Goal: Complete application form: Complete application form

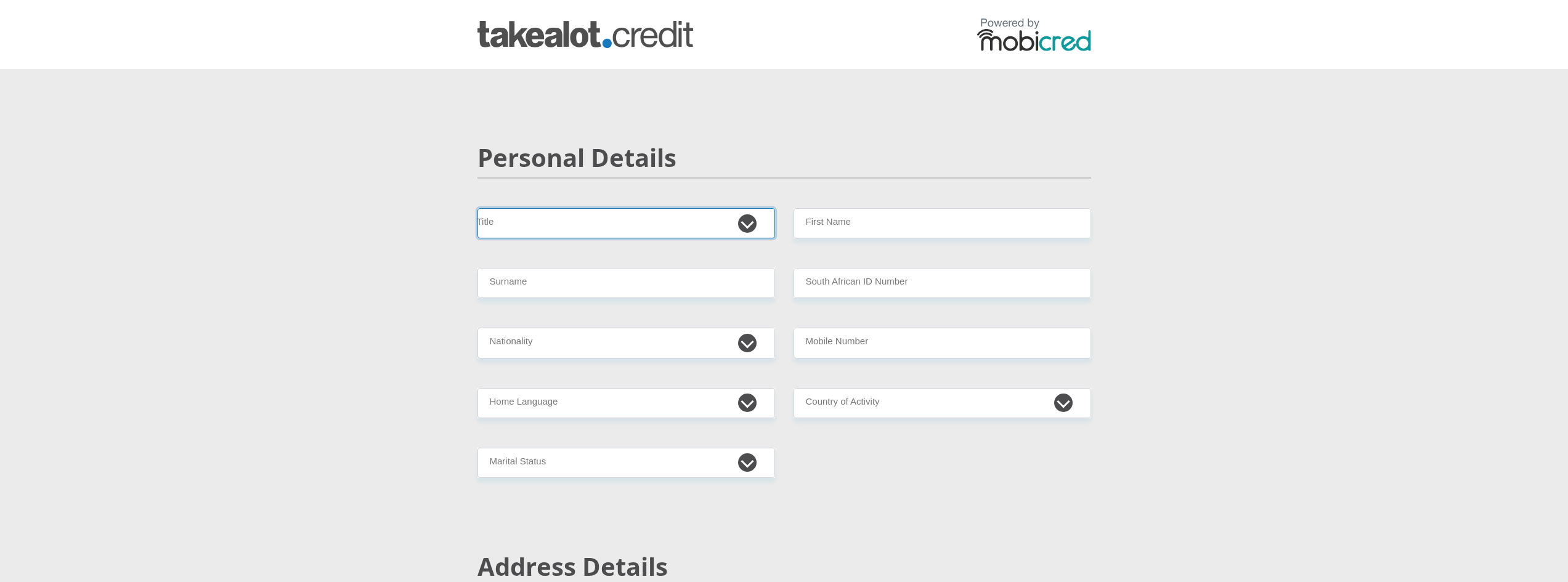
click at [745, 221] on select "Mr Ms Mrs Dr Other" at bounding box center [627, 223] width 298 height 30
select select "Mrs"
click at [478, 208] on select "Mr Ms Mrs Dr Other" at bounding box center [627, 223] width 298 height 30
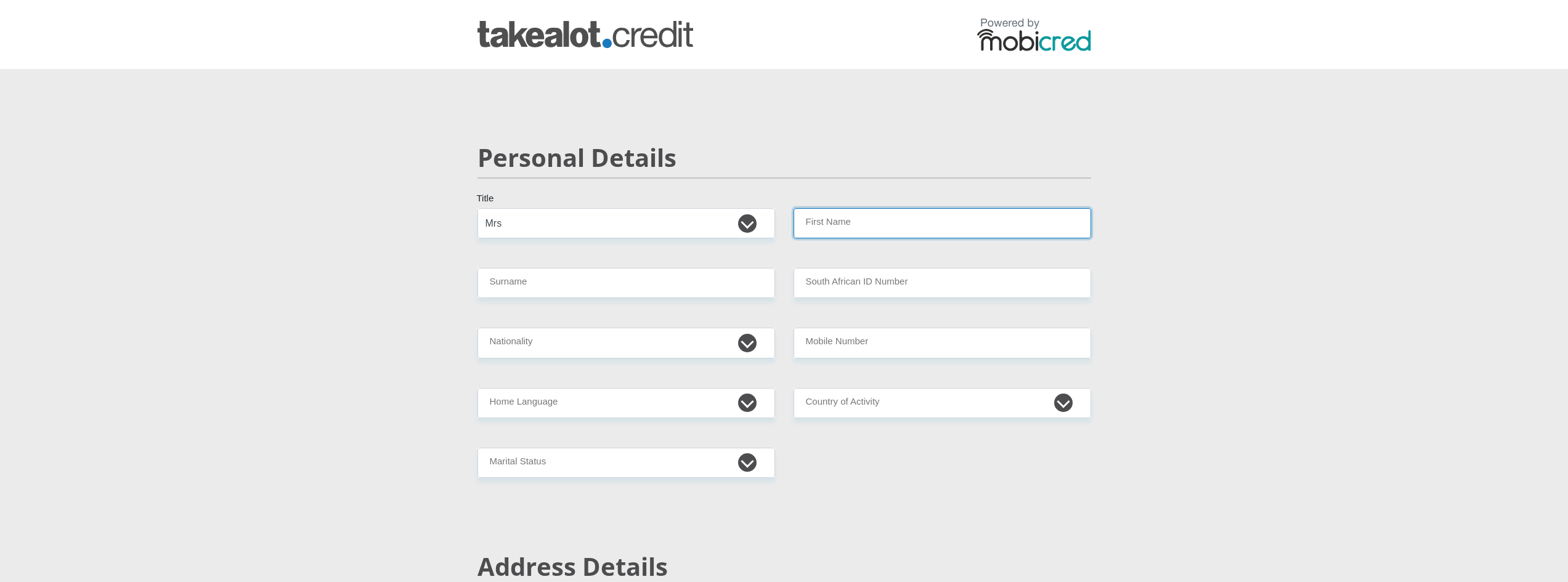
click at [839, 220] on input "First Name" at bounding box center [942, 223] width 298 height 30
type input "MONICA"
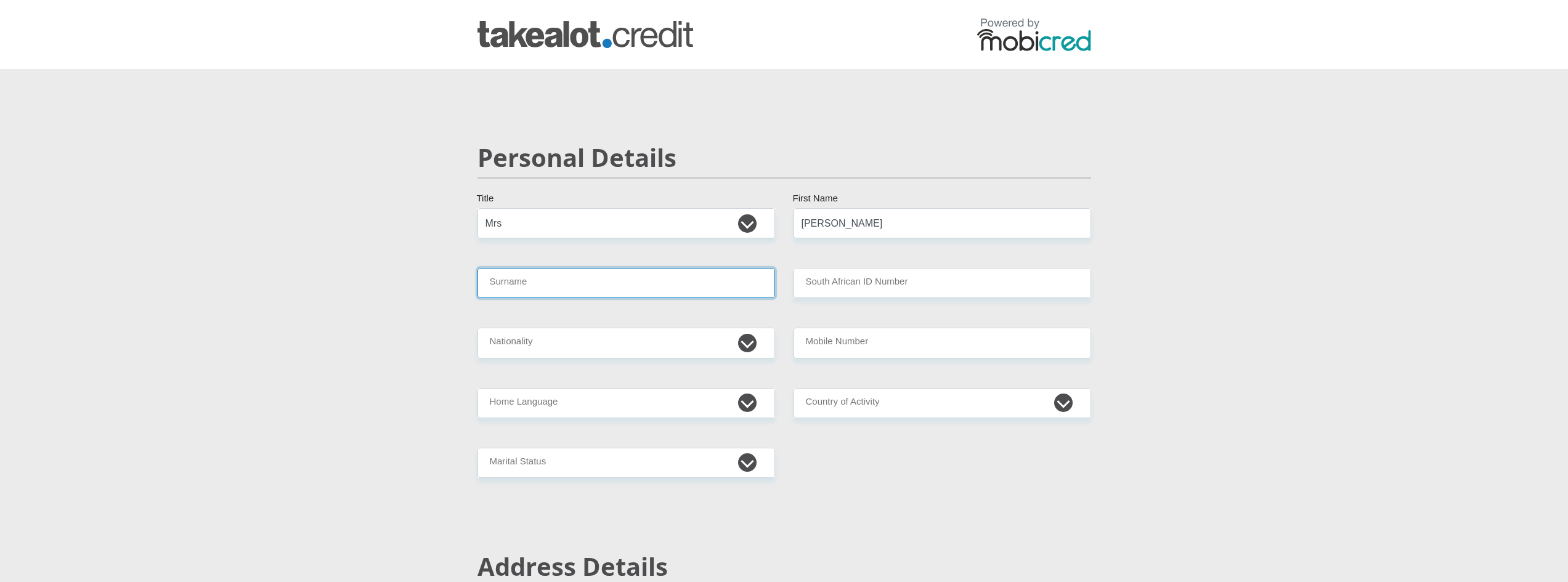
click at [645, 292] on input "Surname" at bounding box center [627, 283] width 298 height 30
type input "Gloy"
drag, startPoint x: 856, startPoint y: 225, endPoint x: 667, endPoint y: 217, distance: 189.2
type input "Monica"
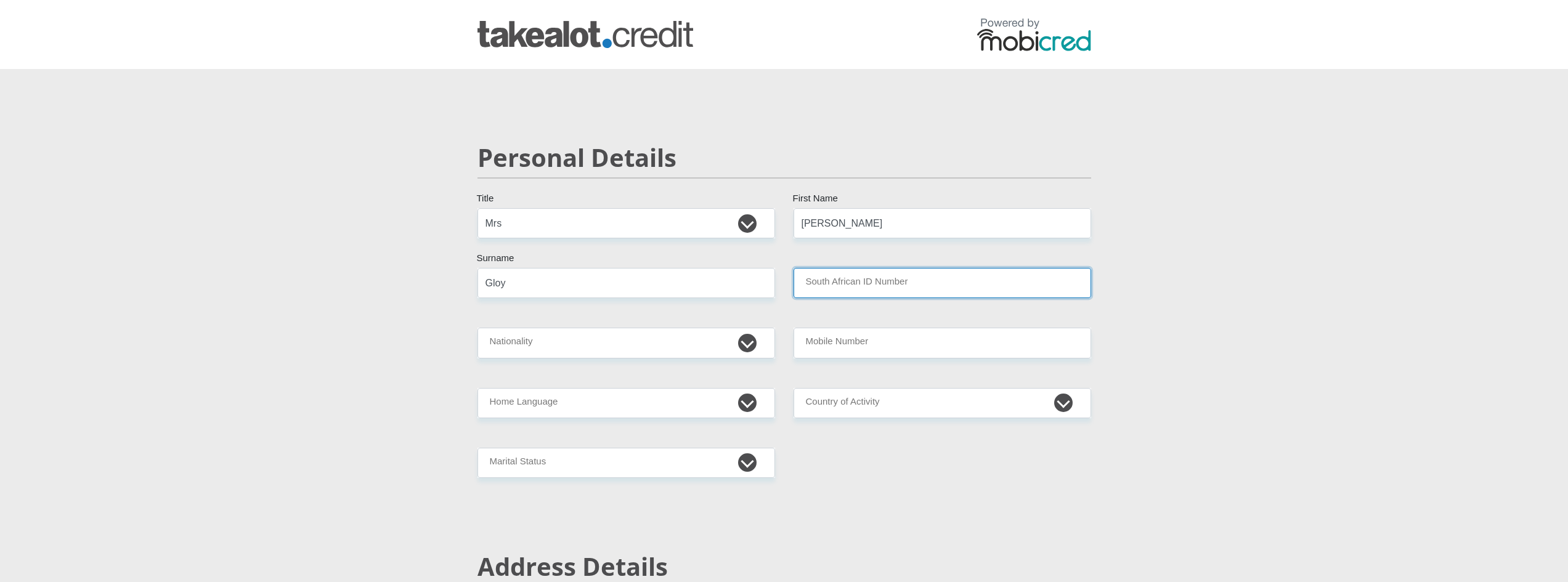
click at [869, 280] on input "South African ID Number" at bounding box center [942, 283] width 298 height 30
type input "9411170265086"
click at [744, 345] on select "South Africa Afghanistan Aland Islands Albania Algeria America Samoa American V…" at bounding box center [627, 342] width 298 height 30
select select "ZAF"
click at [478, 327] on select "South Africa Afghanistan Aland Islands Albania Algeria America Samoa American V…" at bounding box center [627, 342] width 298 height 30
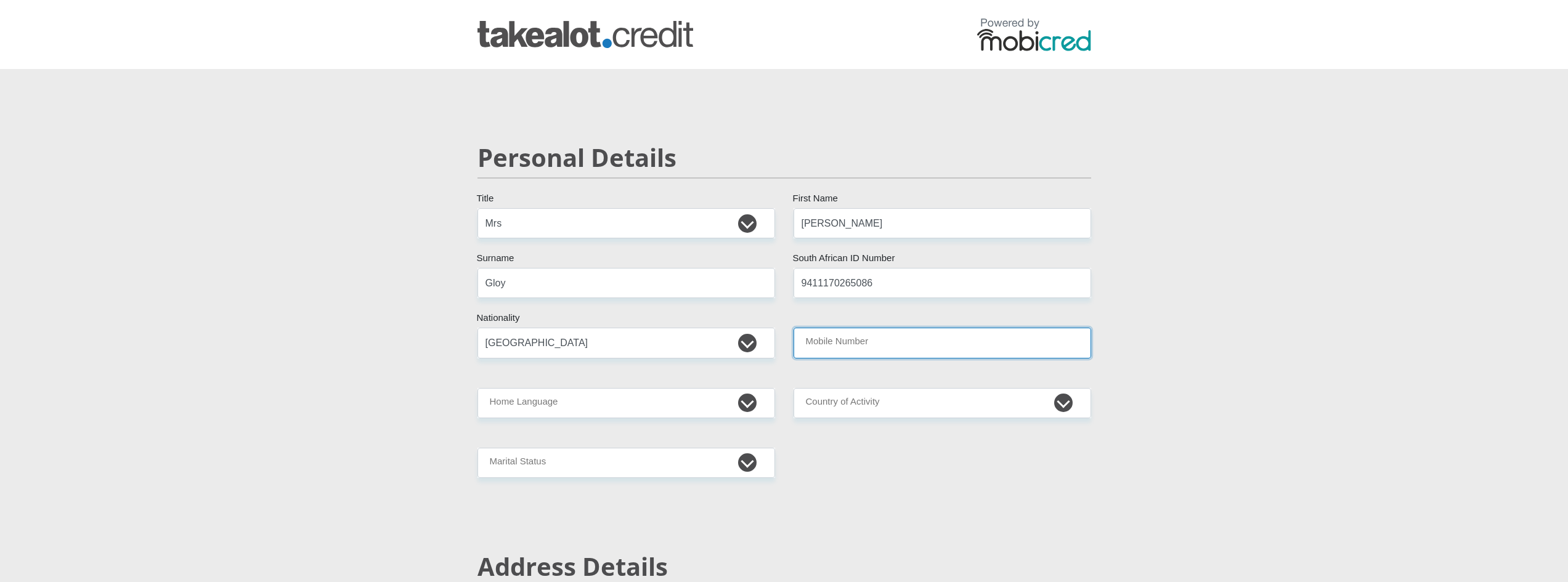
click at [823, 338] on input "Mobile Number" at bounding box center [942, 342] width 298 height 30
type input "0769965146"
click at [638, 399] on select "Afrikaans English Sepedi South Ndebele Southern Sotho Swati Tsonga Tswana Venda…" at bounding box center [627, 403] width 298 height 30
select select "afr"
click at [478, 388] on select "Afrikaans English Sepedi South Ndebele Southern Sotho Swati Tsonga Tswana Venda…" at bounding box center [627, 403] width 298 height 30
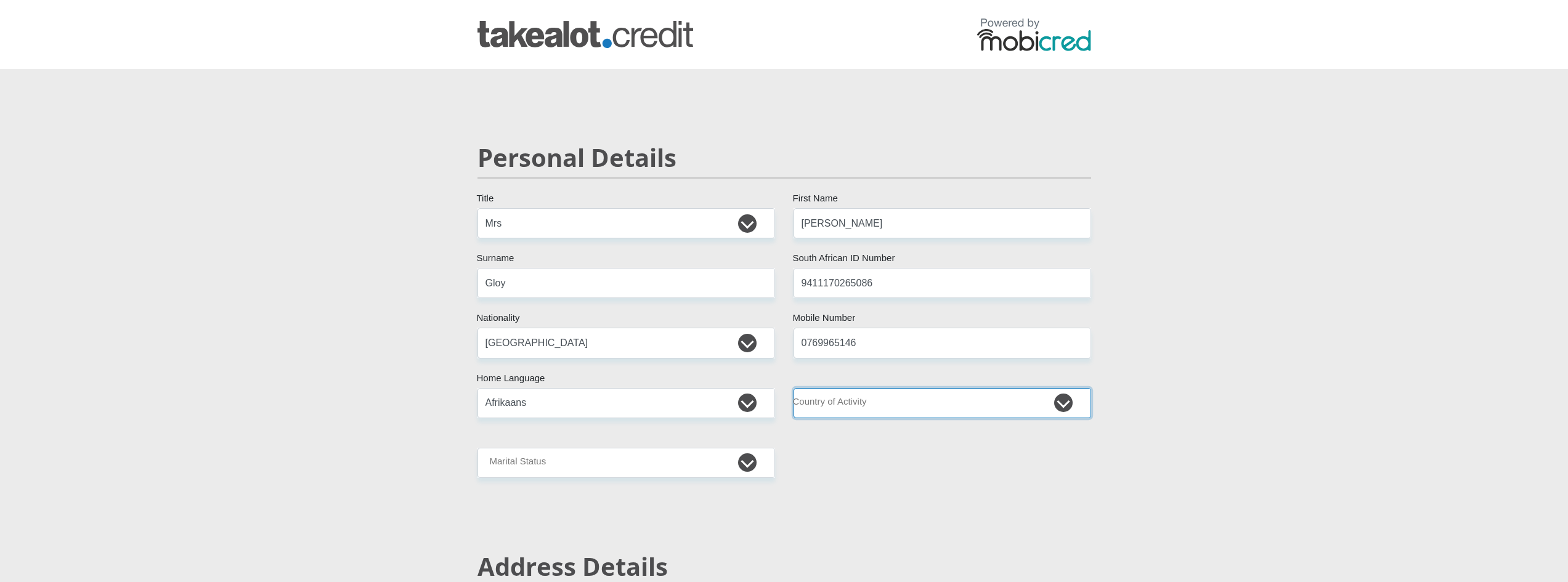
click at [947, 401] on select "South Africa Afghanistan Aland Islands Albania Algeria America Samoa American V…" at bounding box center [942, 403] width 298 height 30
select select "ZAF"
click at [793, 388] on select "South Africa Afghanistan Aland Islands Albania Algeria America Samoa American V…" at bounding box center [942, 403] width 298 height 30
click at [724, 456] on select "Married ANC Single Divorced Widowed Married COP or Customary Law" at bounding box center [627, 462] width 298 height 30
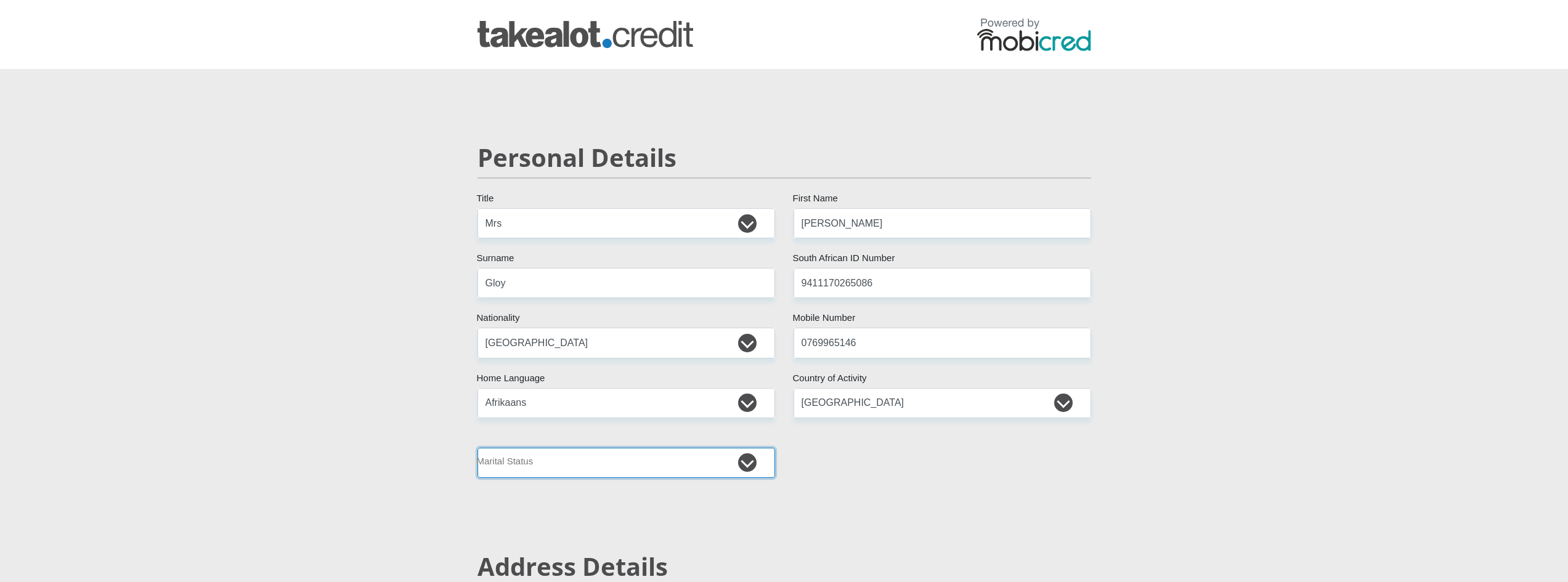
click at [587, 475] on select "Married ANC Single Divorced Widowed Married COP or Customary Law" at bounding box center [627, 462] width 298 height 30
select select "1"
click at [478, 447] on select "Married ANC Single Divorced Widowed Married COP or Customary Law" at bounding box center [627, 462] width 298 height 30
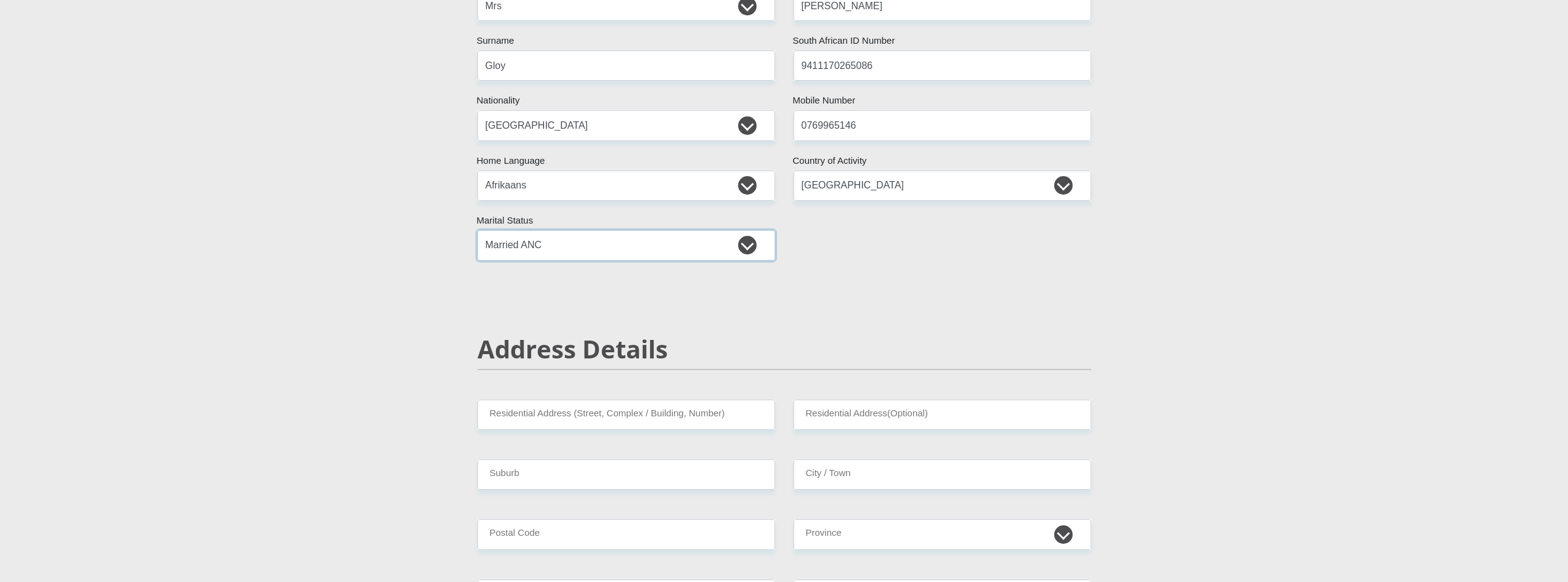
scroll to position [246, 0]
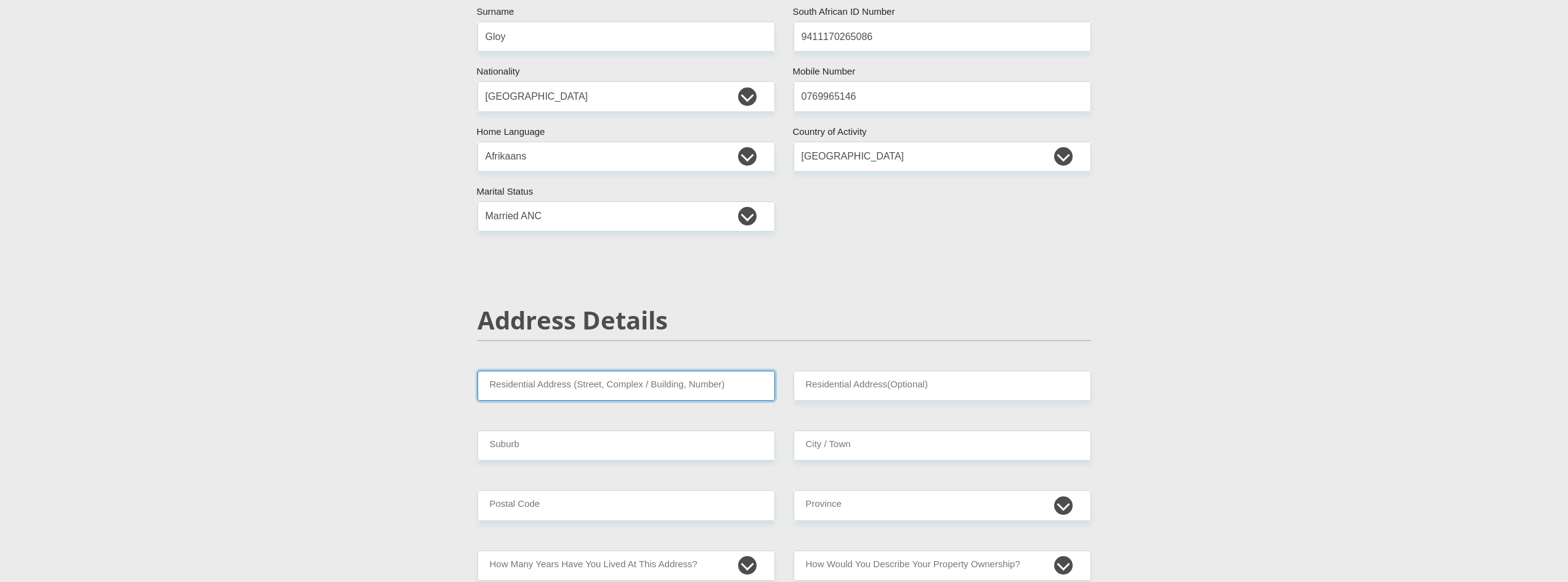
click at [682, 381] on input "Residential Address (Street, Complex / Building, Number)" at bounding box center [627, 385] width 298 height 30
type input "Ouroena Str erf 3573"
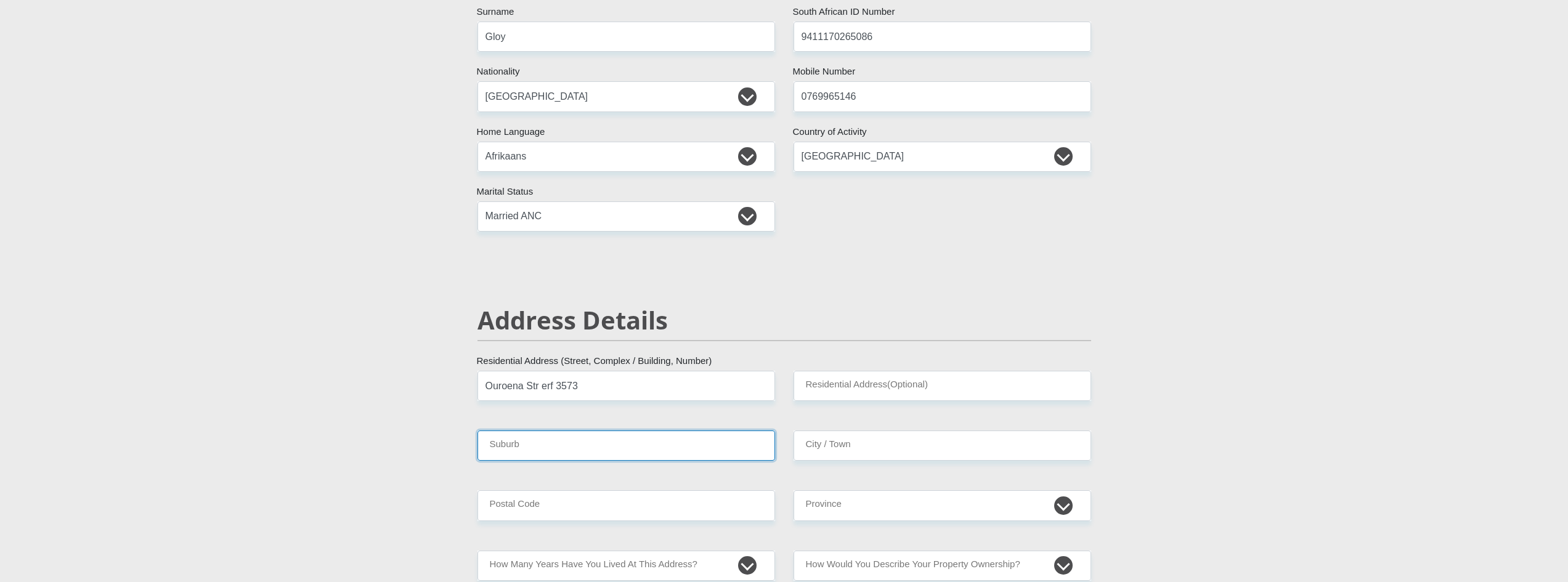
click at [594, 445] on input "Suburb" at bounding box center [627, 445] width 298 height 30
type input "Simonsig Suid"
click at [550, 499] on input "Postal Code" at bounding box center [627, 505] width 298 height 30
type input "8240"
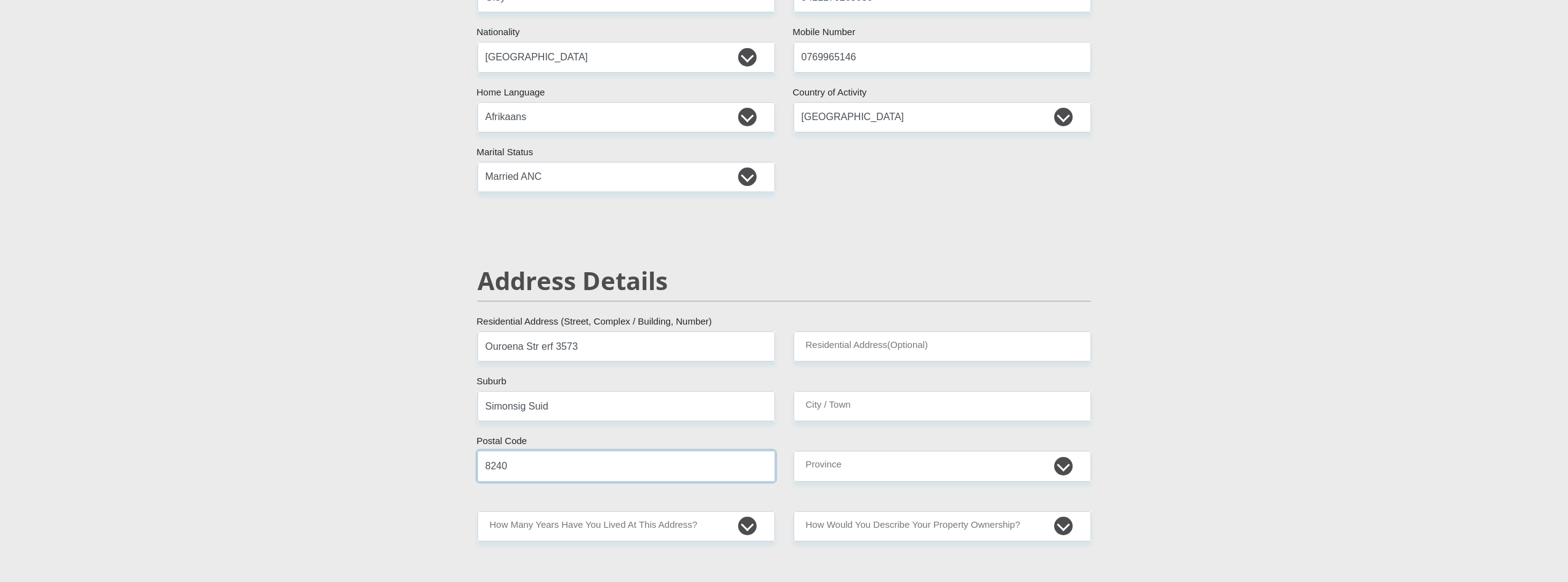
scroll to position [308, 0]
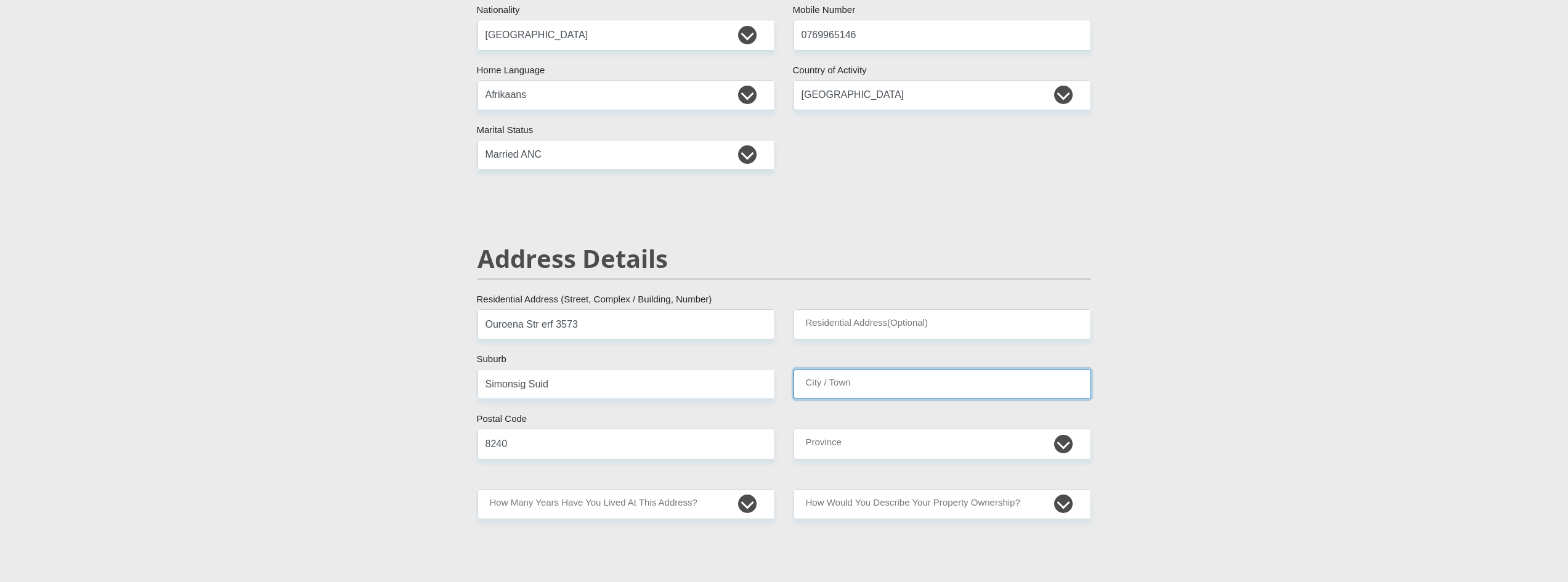
click at [846, 390] on input "City / Town" at bounding box center [942, 383] width 298 height 30
type input "SPRINGBOK"
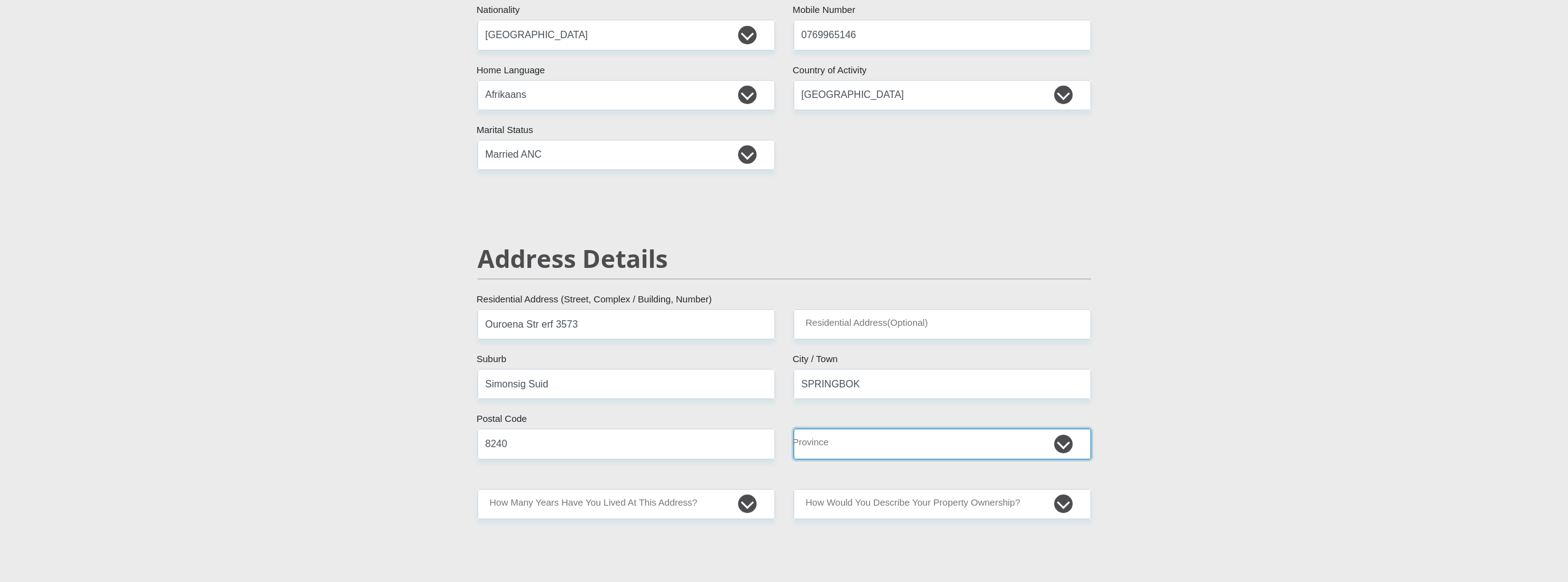
click at [882, 442] on select "Eastern Cape Free State Gauteng KwaZulu-Natal Limpopo Mpumalanga Northern Cape …" at bounding box center [942, 443] width 298 height 30
select select "Northern Cape"
click at [793, 428] on select "Eastern Cape Free State Gauteng KwaZulu-Natal Limpopo Mpumalanga Northern Cape …" at bounding box center [942, 443] width 298 height 30
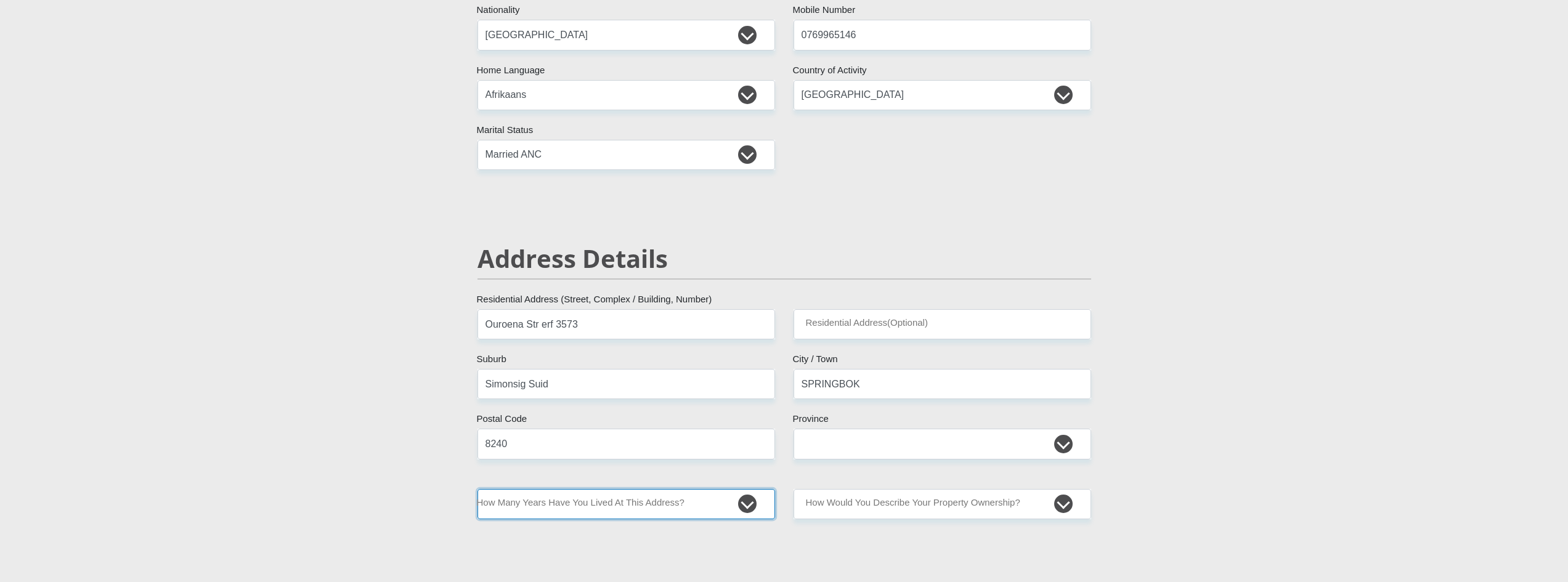
click at [684, 507] on select "less than 1 year 1-3 years 3-5 years 5+ years" at bounding box center [627, 503] width 298 height 30
select select "5"
click at [478, 488] on select "less than 1 year 1-3 years 3-5 years 5+ years" at bounding box center [627, 503] width 298 height 30
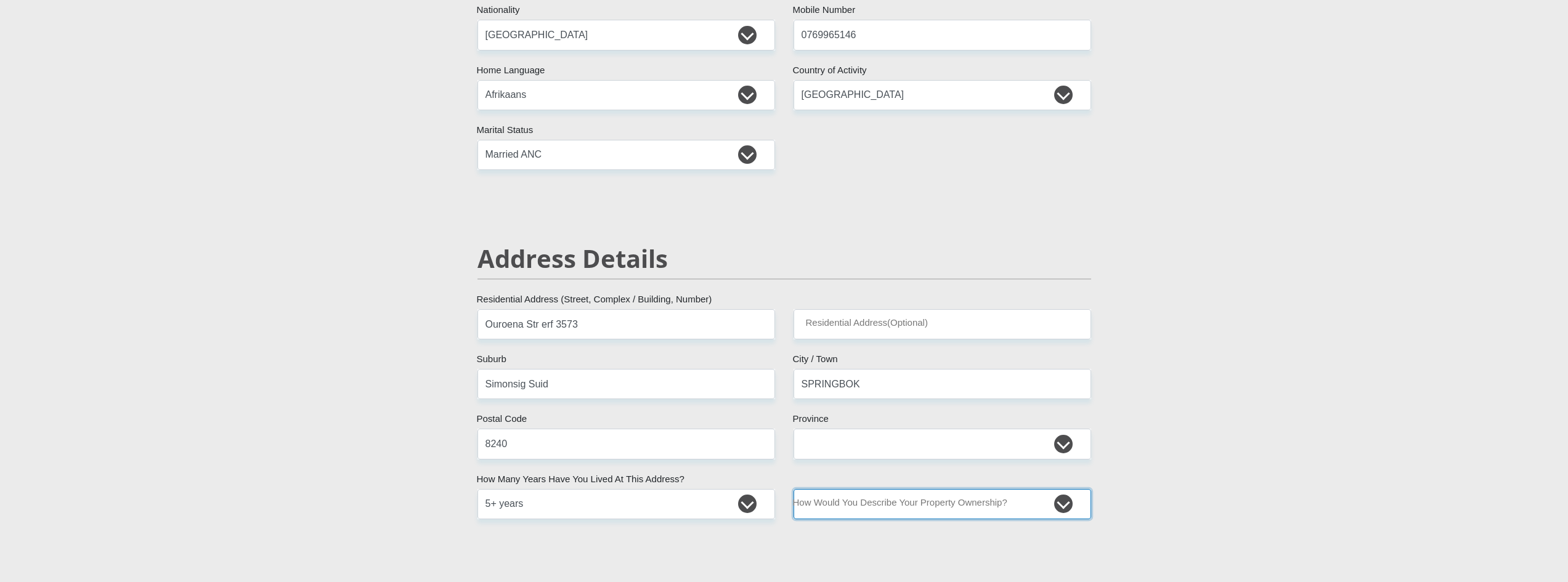
click at [897, 501] on select "Owned Rented Family Owned Company Dwelling" at bounding box center [942, 503] width 298 height 30
select select "Rented"
click at [793, 488] on select "Owned Rented Family Owned Company Dwelling" at bounding box center [942, 503] width 298 height 30
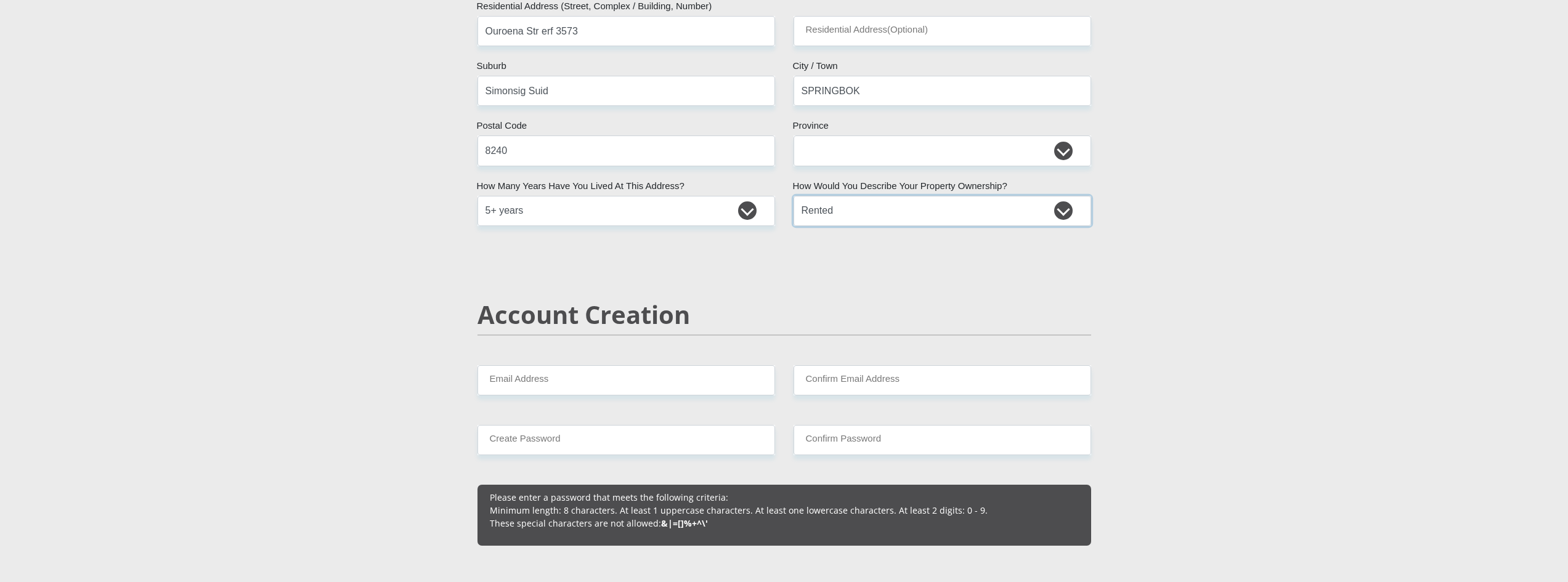
scroll to position [677, 0]
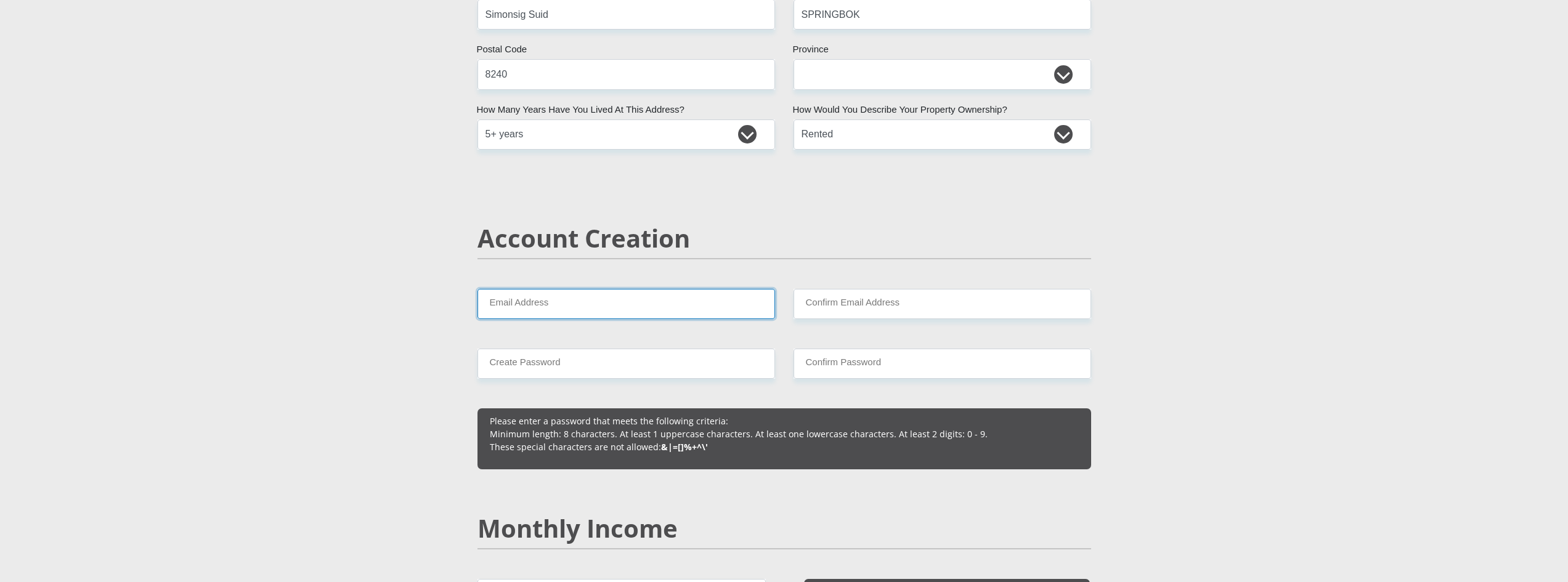
click at [562, 297] on input "Email Address" at bounding box center [627, 304] width 298 height 30
type input "monicabeukes@gmail.com"
click at [823, 305] on input "Confirm Email Address" at bounding box center [942, 304] width 298 height 30
type input "monicabeukes@gmail.com"
click at [610, 362] on input "Create Password" at bounding box center [627, 363] width 298 height 30
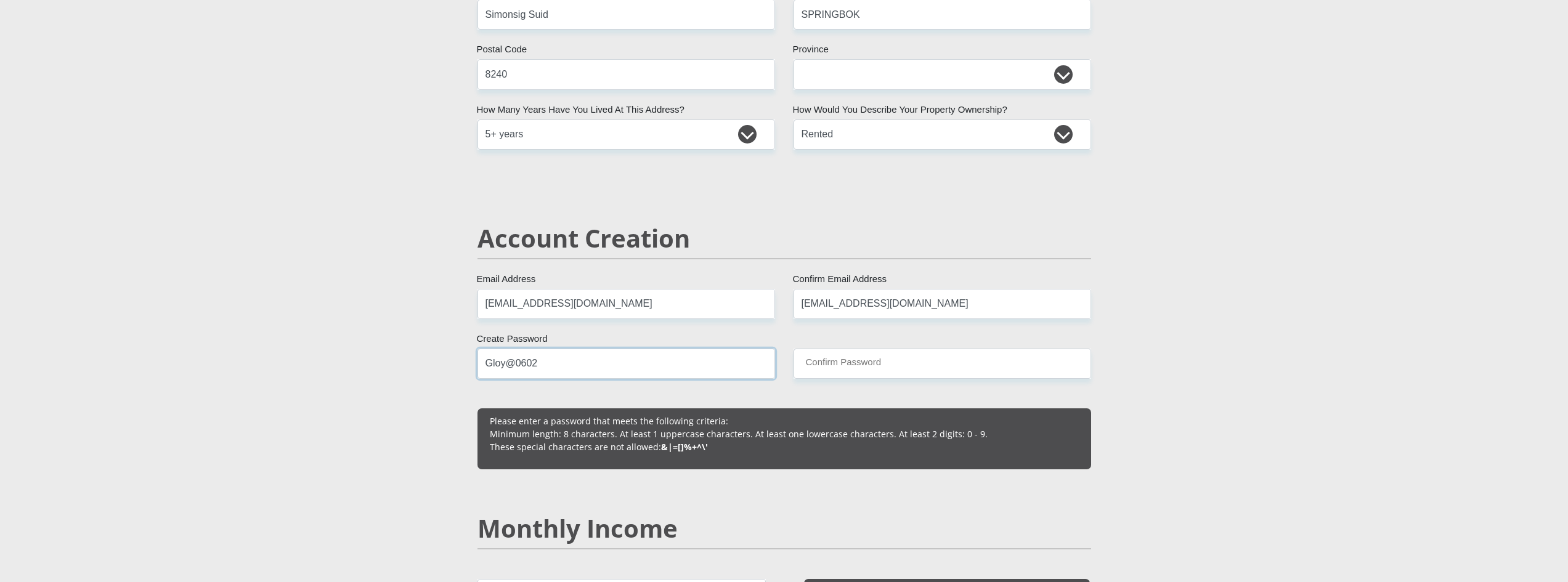
type input "Gloy@0602"
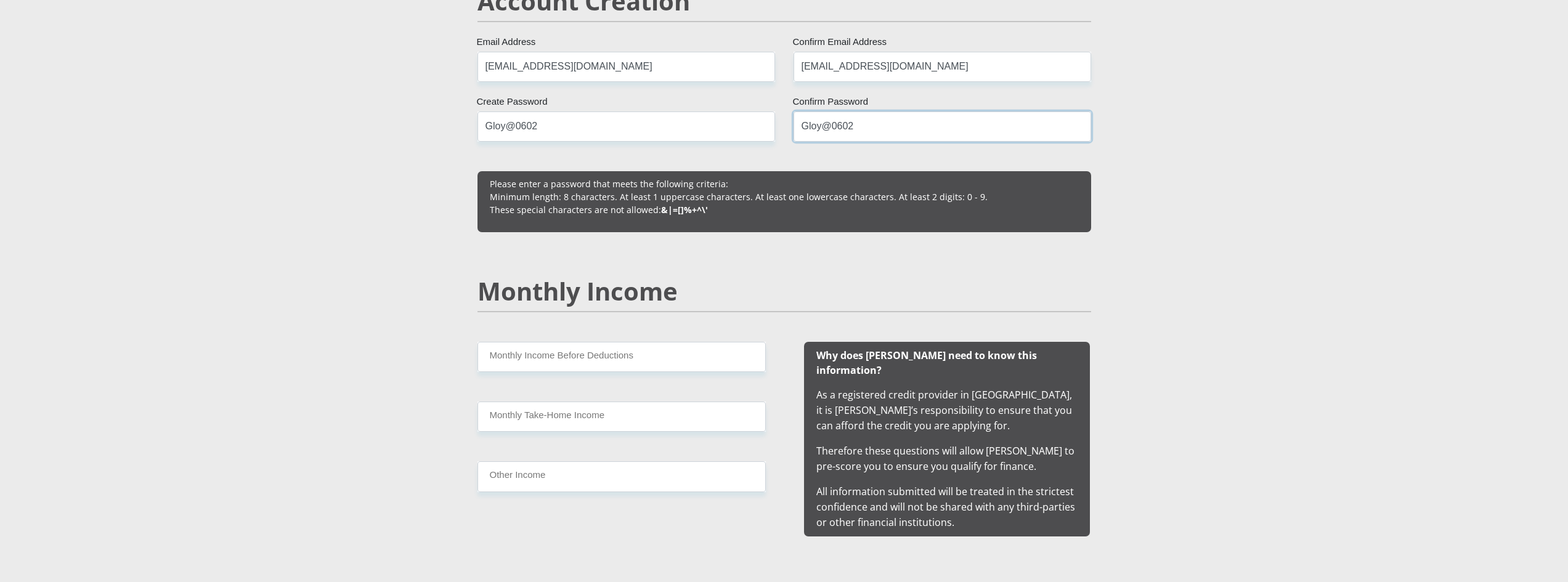
scroll to position [923, 0]
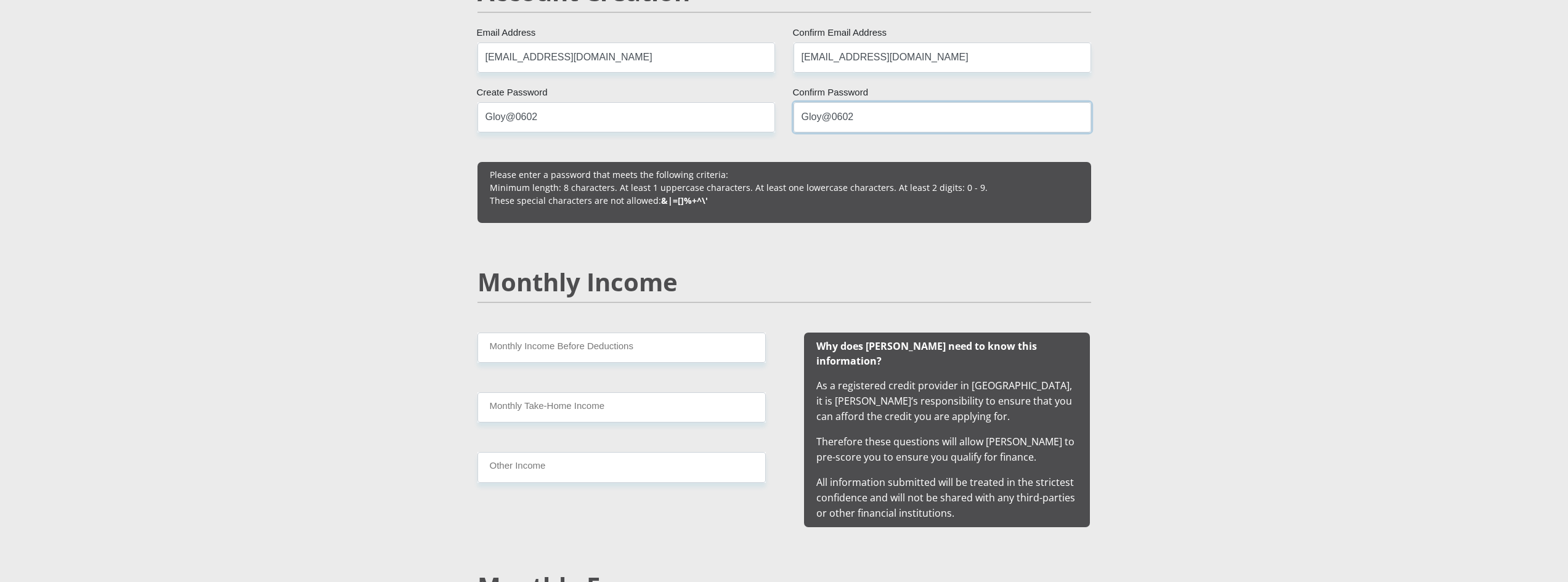
type input "Gloy@0602"
click at [634, 357] on input "Monthly Income Before Deductions" at bounding box center [622, 347] width 288 height 30
type input "13000"
click at [557, 416] on input "Monthly Take-Home Income" at bounding box center [622, 407] width 288 height 30
type input "11000"
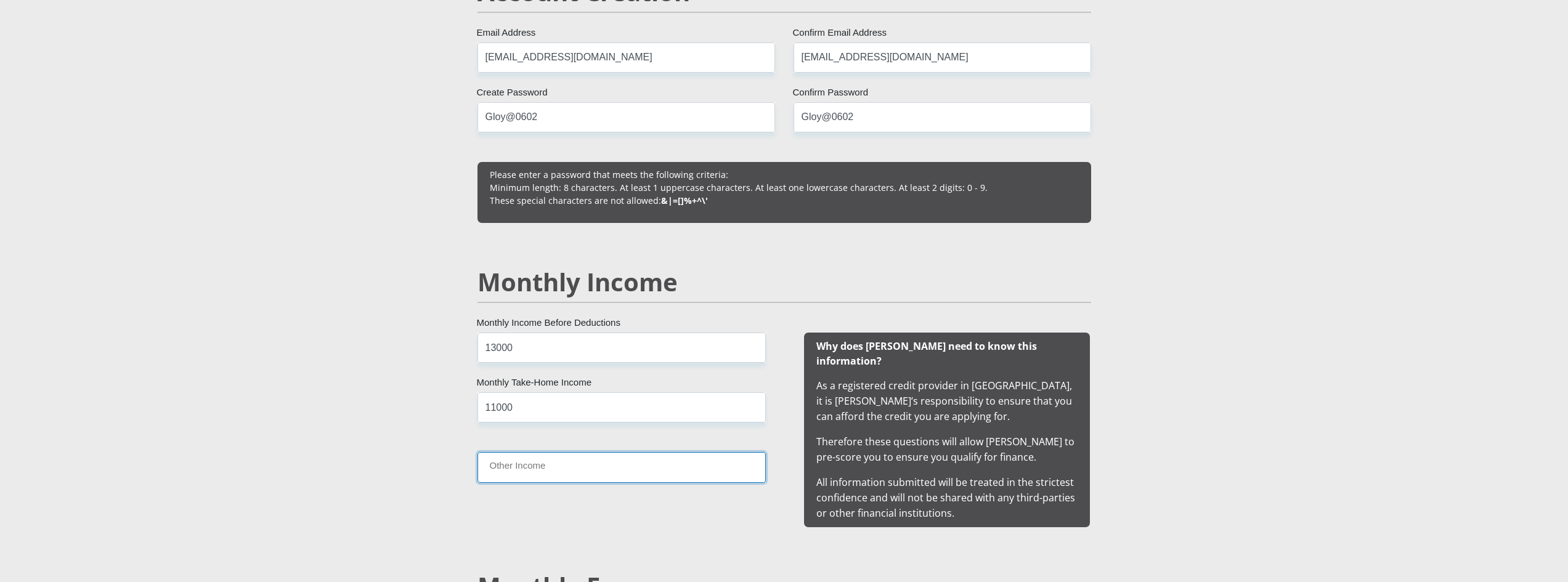
click at [571, 477] on input "Other Income" at bounding box center [622, 467] width 288 height 30
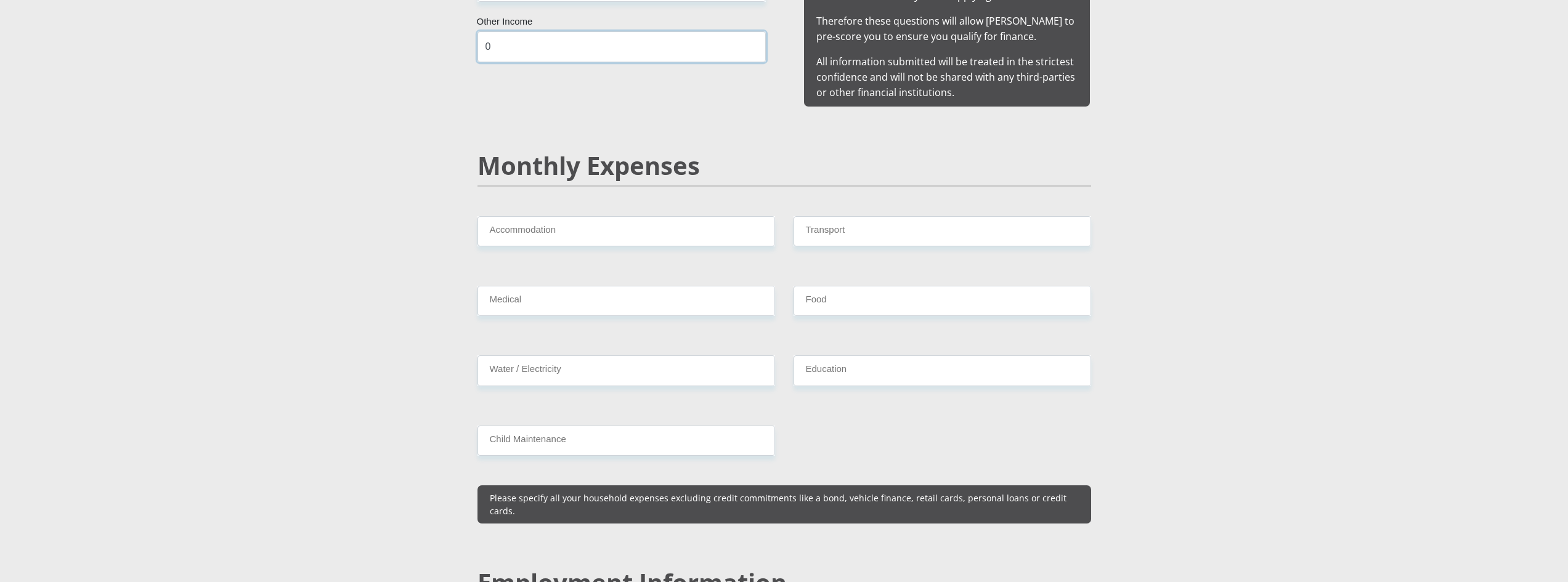
scroll to position [1355, 0]
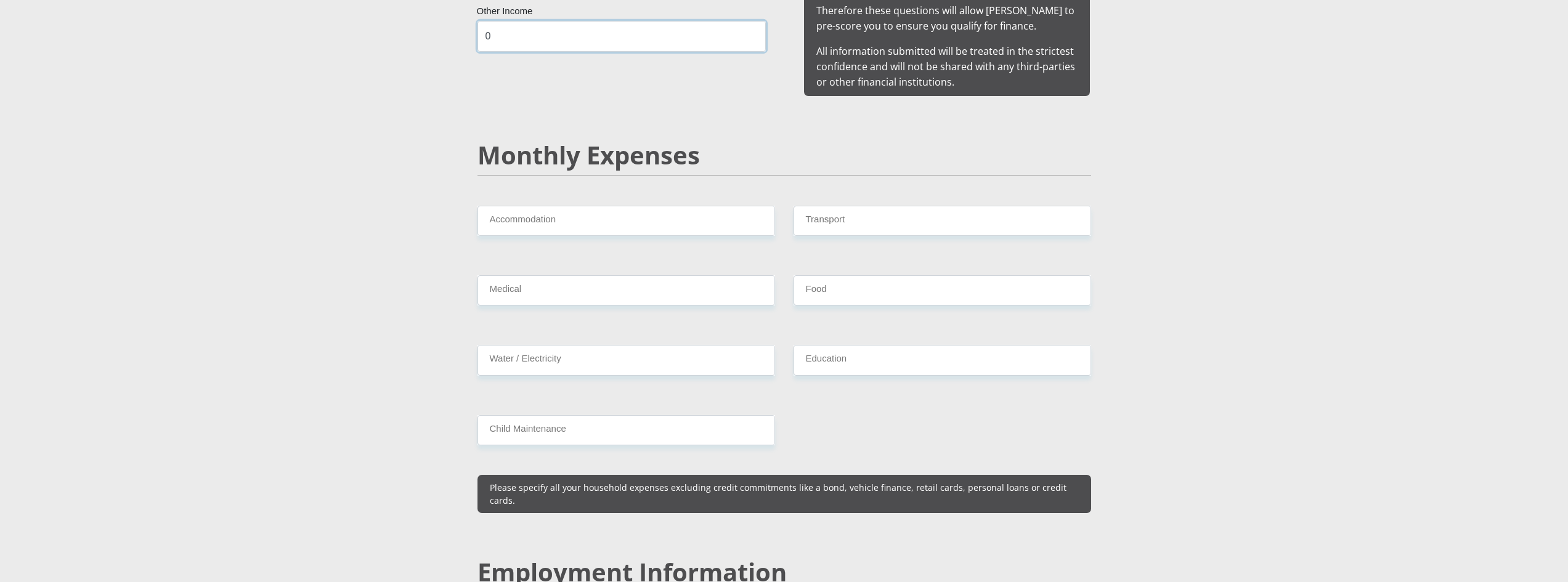
type input "0"
click at [620, 211] on input "Accommodation" at bounding box center [627, 221] width 298 height 30
type input "0"
click at [857, 209] on input "Transport" at bounding box center [942, 221] width 298 height 30
type input "0"
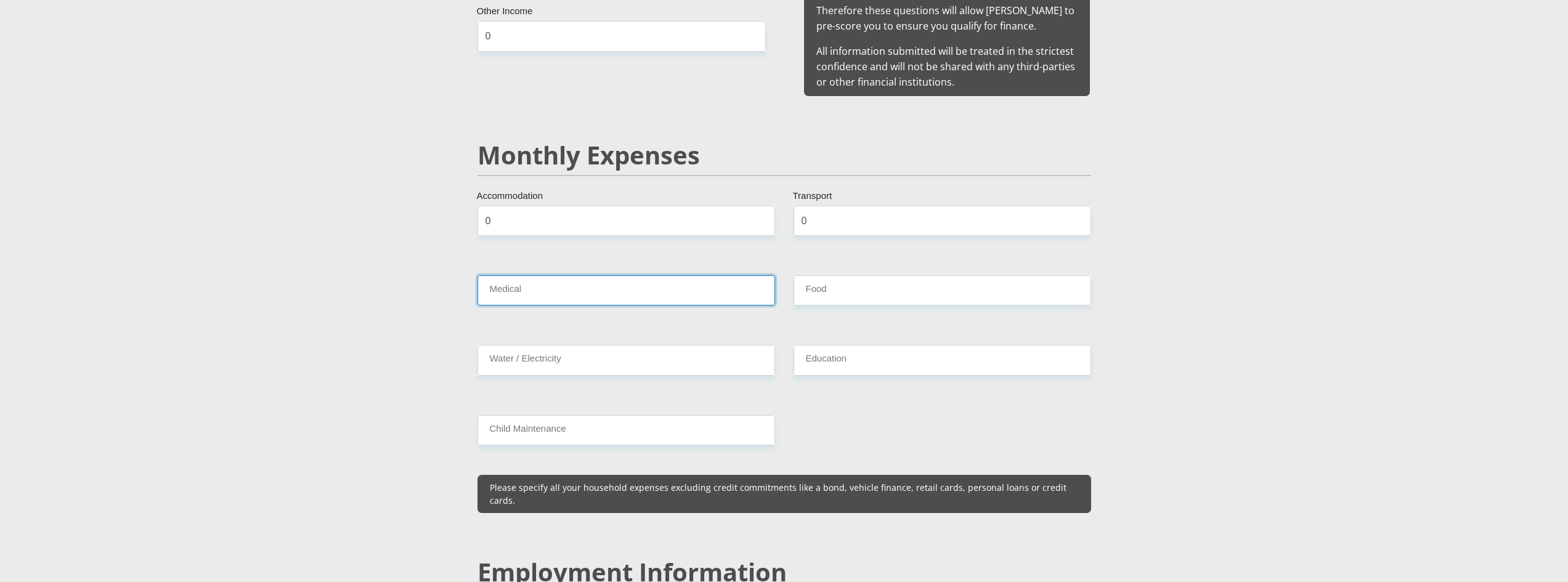
click at [515, 281] on input "Medical" at bounding box center [627, 290] width 298 height 30
type input "500"
click at [965, 289] on input "Food" at bounding box center [942, 290] width 298 height 30
type input "2500"
click at [635, 350] on input "Water / Electricity" at bounding box center [627, 359] width 298 height 30
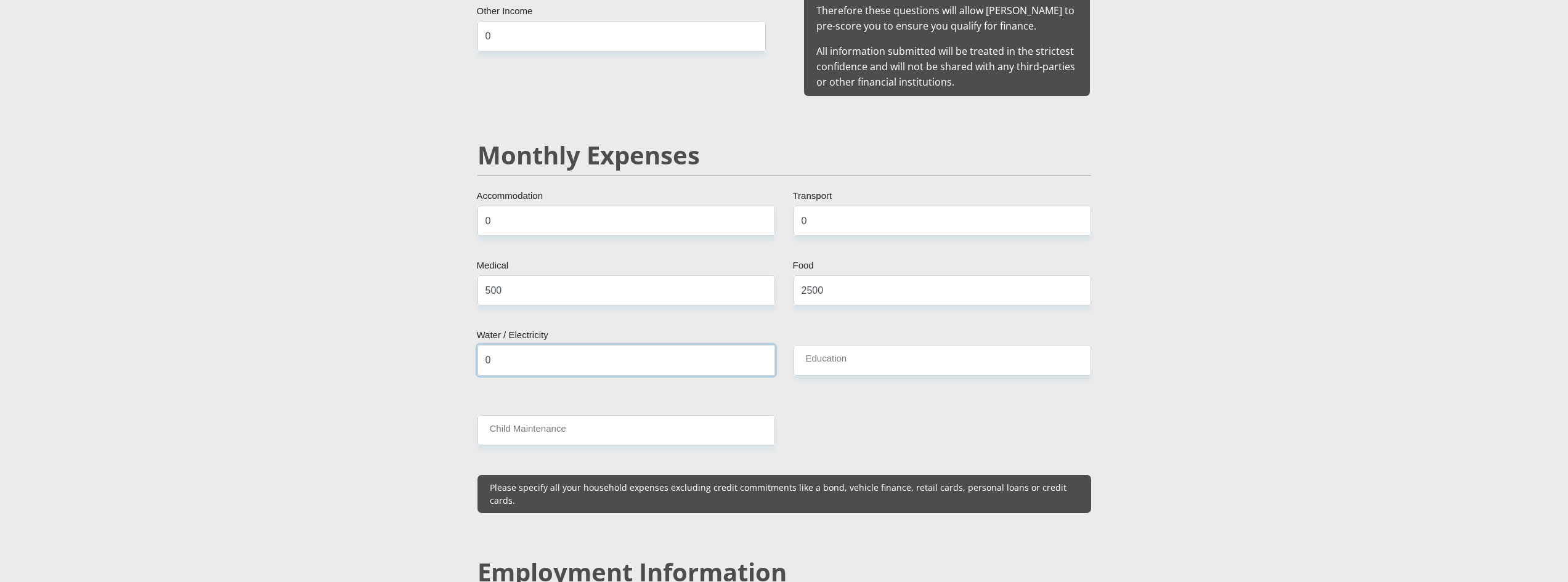
type input "0"
click at [839, 347] on input "Education" at bounding box center [942, 359] width 298 height 30
type input "2"
type input "0"
click at [630, 415] on input "Child Maintenance" at bounding box center [627, 430] width 298 height 30
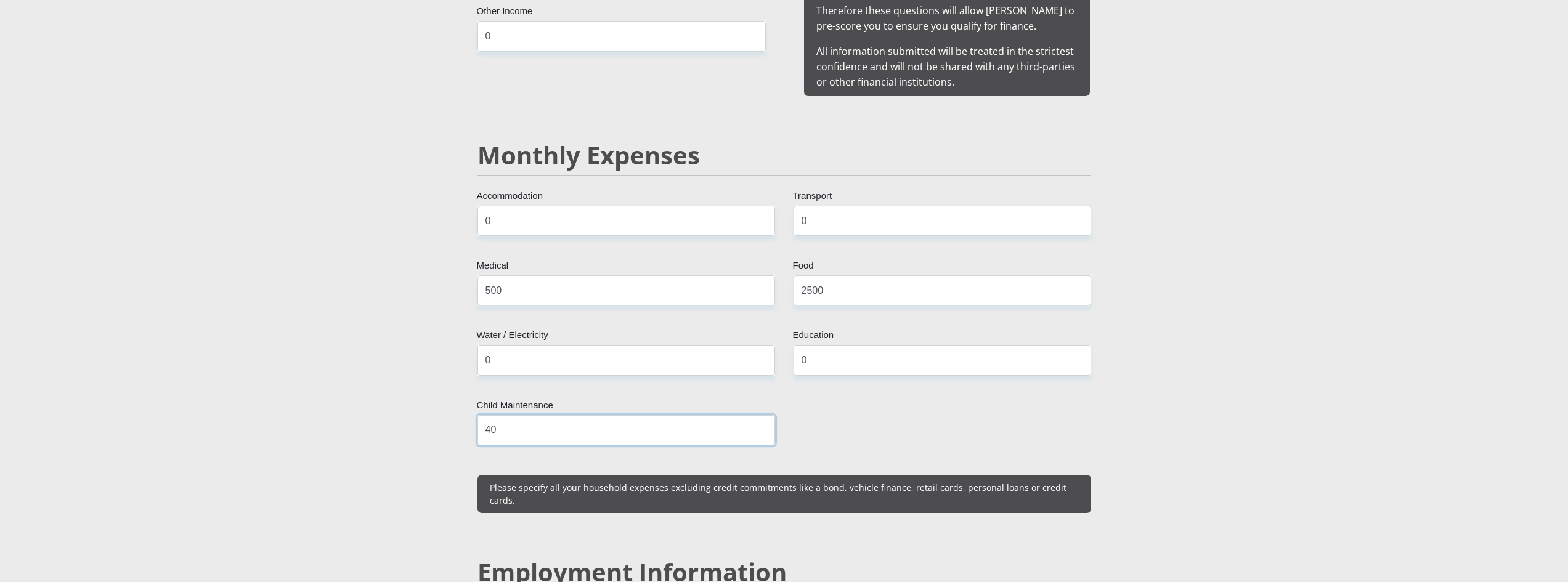
type input "4"
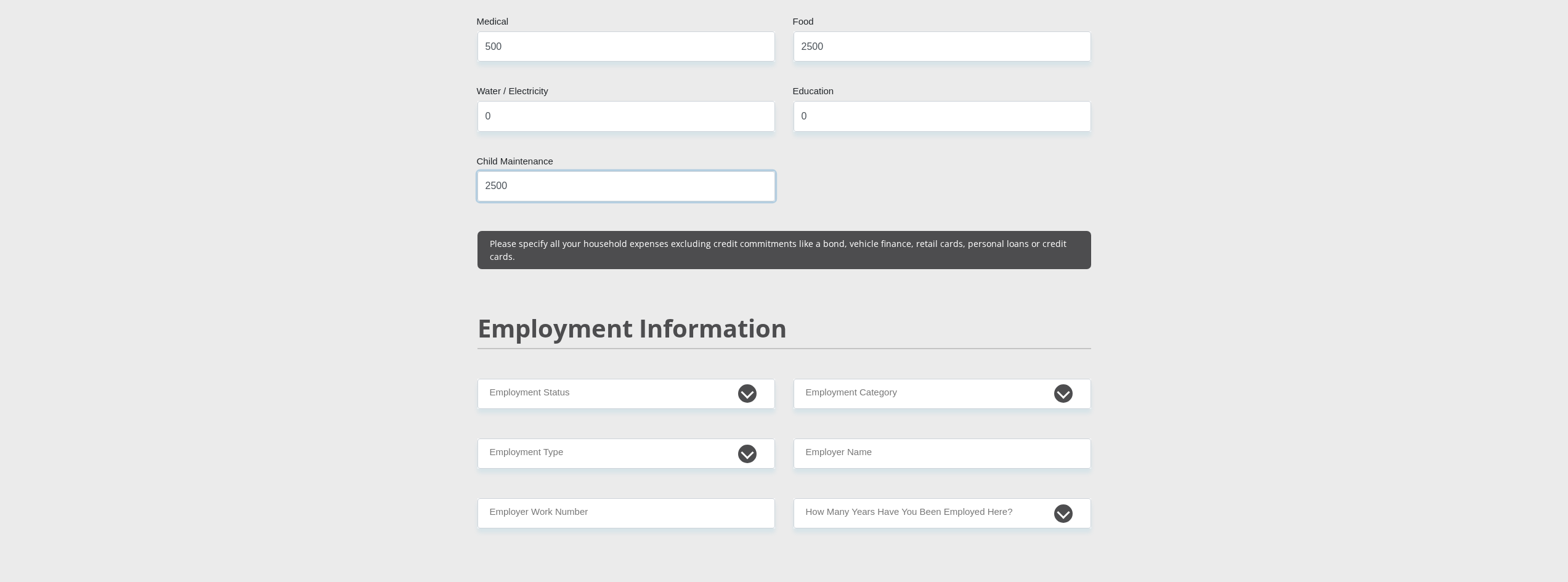
scroll to position [1601, 0]
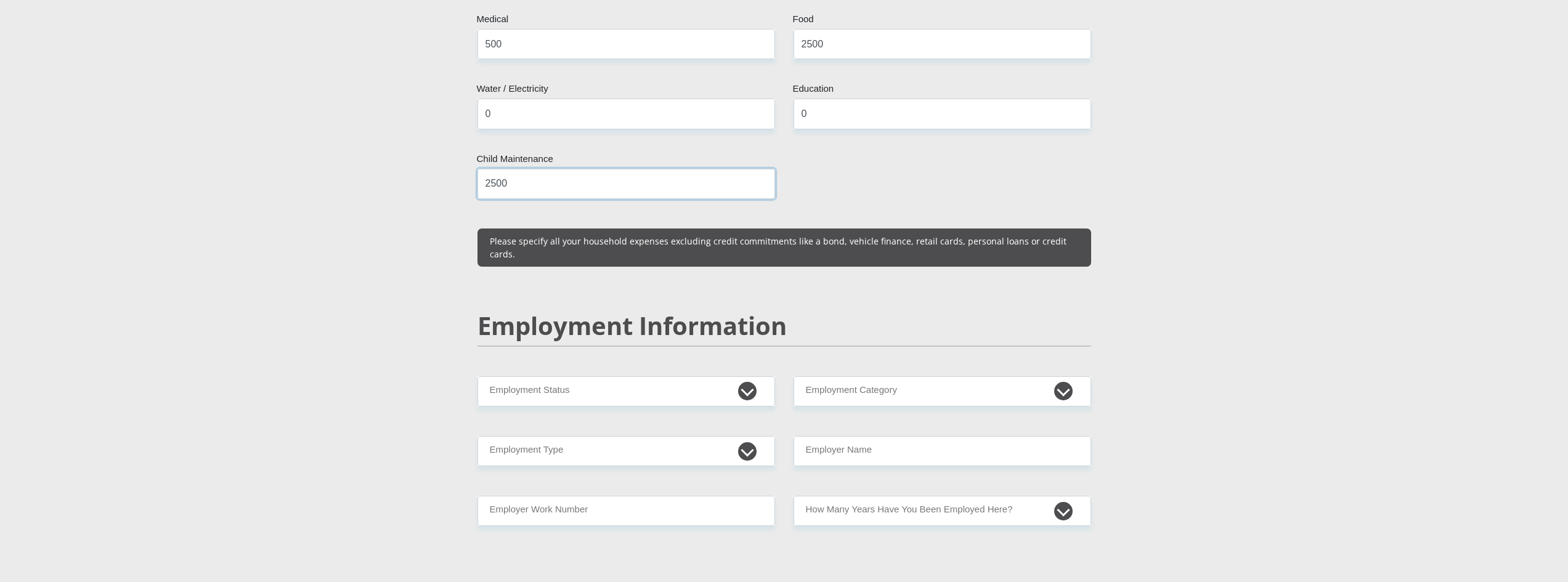
type input "2500"
click at [731, 376] on select "Permanent/Full-time Part-time/Casual Contract Worker Self-Employed Housewife Re…" at bounding box center [627, 391] width 298 height 30
select select "1"
click at [478, 376] on select "Permanent/Full-time Part-time/Casual Contract Worker Self-Employed Housewife Re…" at bounding box center [627, 391] width 298 height 30
click at [871, 376] on select "AGRICULTURE ALCOHOL & TOBACCO CONSTRUCTION MATERIALS METALLURGY EQUIPMENT FOR R…" at bounding box center [942, 391] width 298 height 30
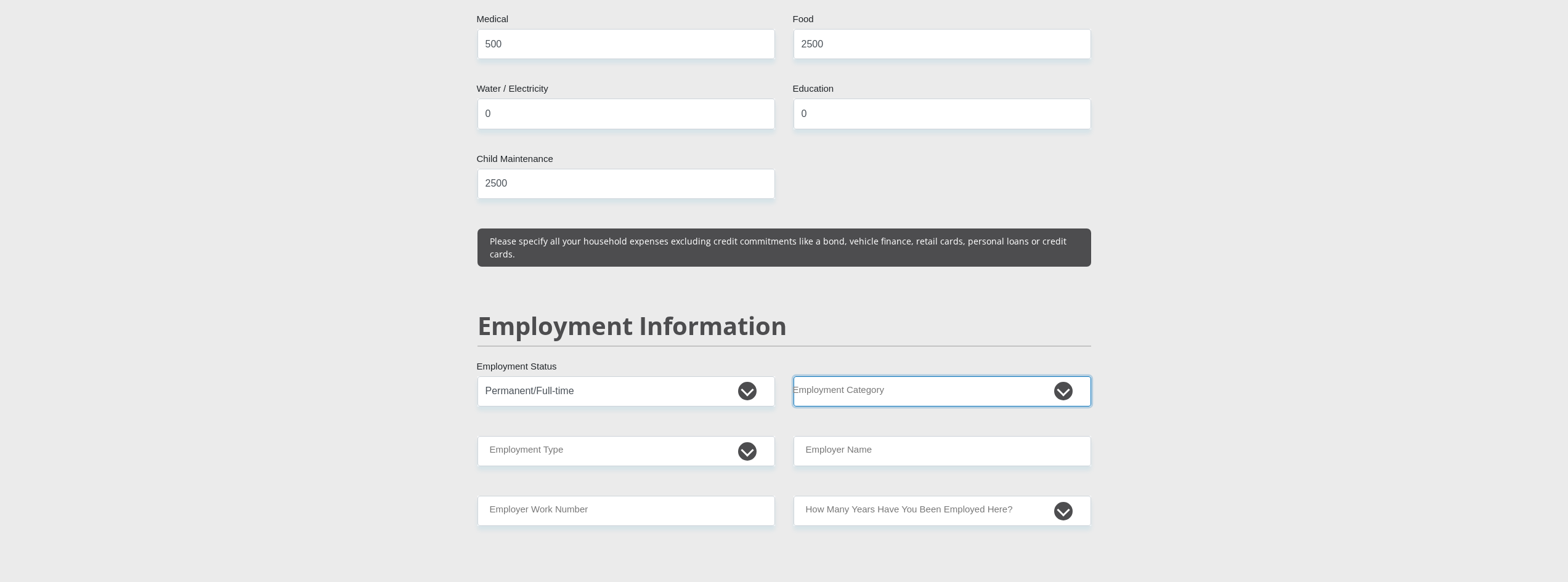
select select "76"
click at [793, 376] on select "AGRICULTURE ALCOHOL & TOBACCO CONSTRUCTION MATERIALS METALLURGY EQUIPMENT FOR R…" at bounding box center [942, 391] width 298 height 30
click at [578, 436] on select "College/Lecturer Craft Seller Creative Driver Executive Farmer Forces - Non Com…" at bounding box center [627, 451] width 298 height 30
select select "Office Staff/Clerk"
click at [478, 436] on select "College/Lecturer Craft Seller Creative Driver Executive Farmer Forces - Non Com…" at bounding box center [627, 451] width 298 height 30
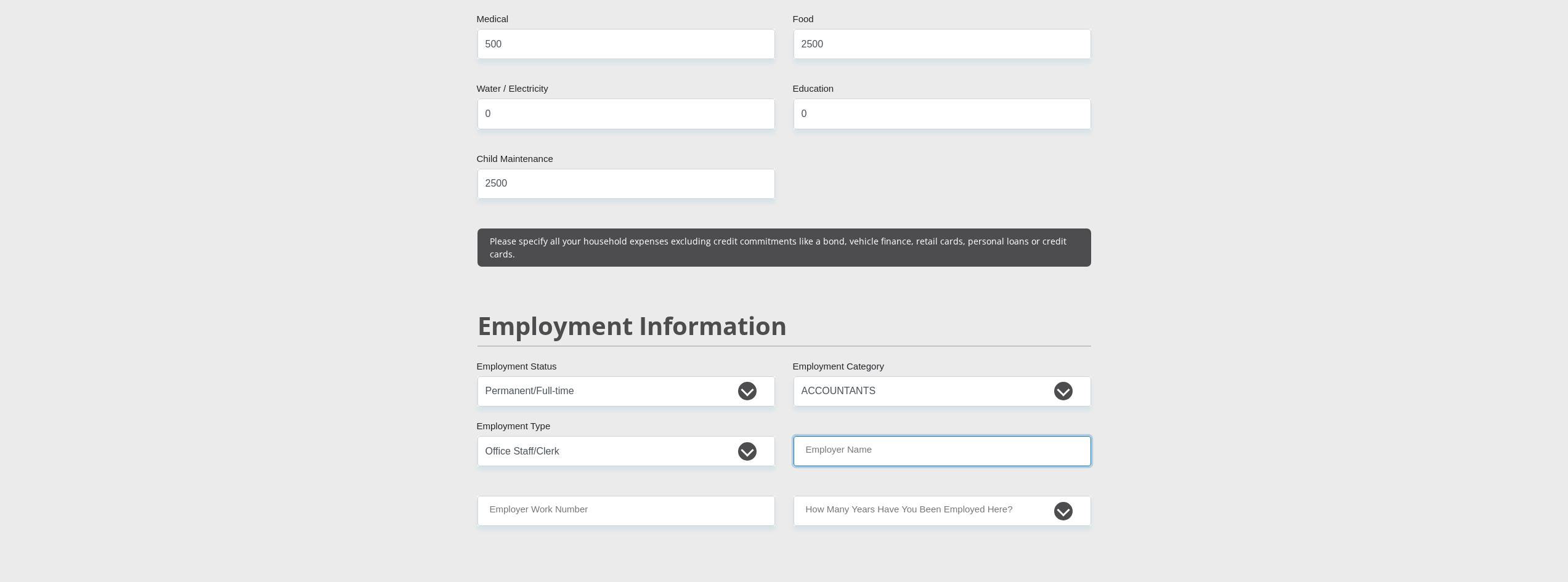
click at [883, 436] on input "Employer Name" at bounding box center [942, 451] width 298 height 30
type input "SpringbokToyota"
click at [532, 495] on input "Employer Work Number" at bounding box center [627, 510] width 298 height 30
type input "0277122006"
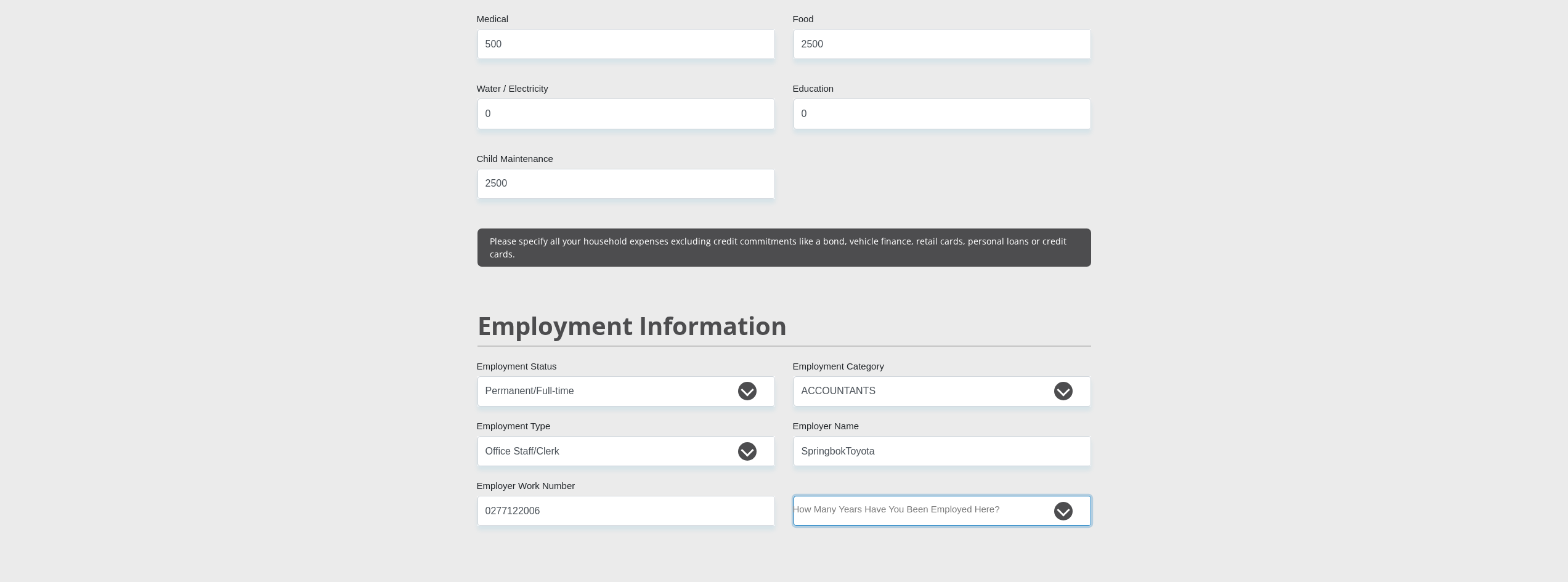
click at [907, 495] on select "less than 1 year 1-3 years 3-5 years 5+ years" at bounding box center [942, 510] width 298 height 30
select select "48"
click at [793, 495] on select "less than 1 year 1-3 years 3-5 years 5+ years" at bounding box center [942, 510] width 298 height 30
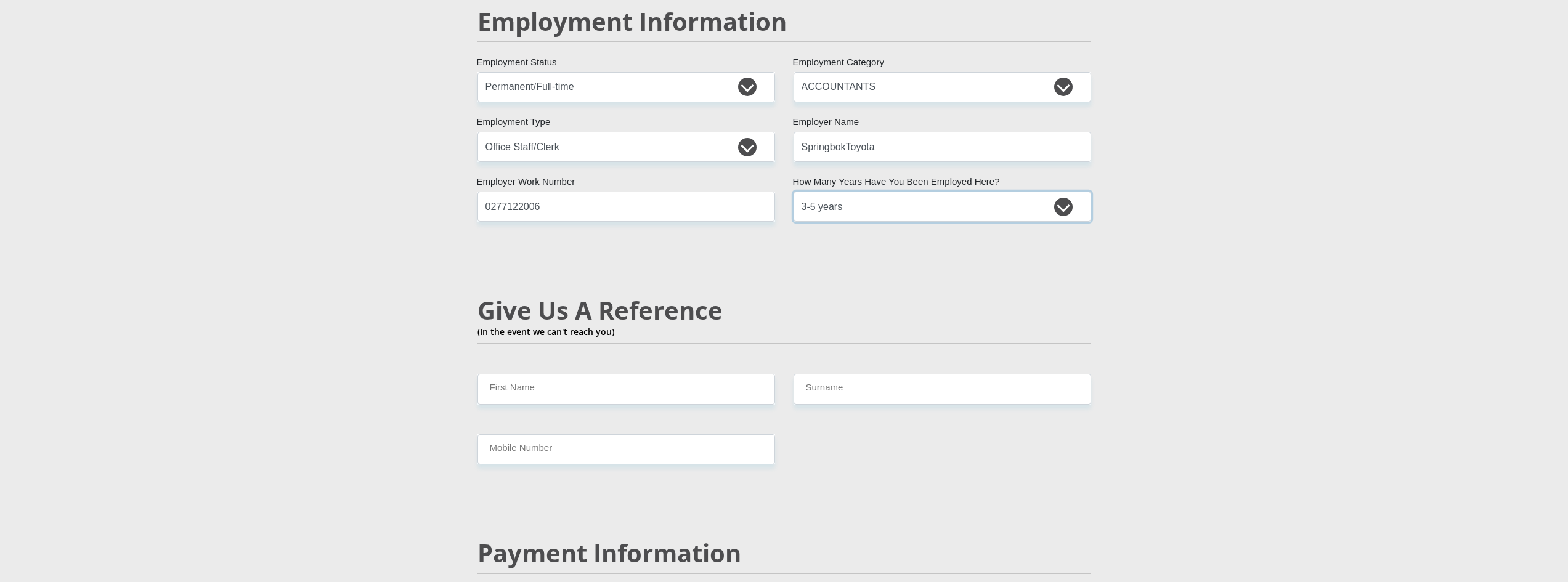
scroll to position [1909, 0]
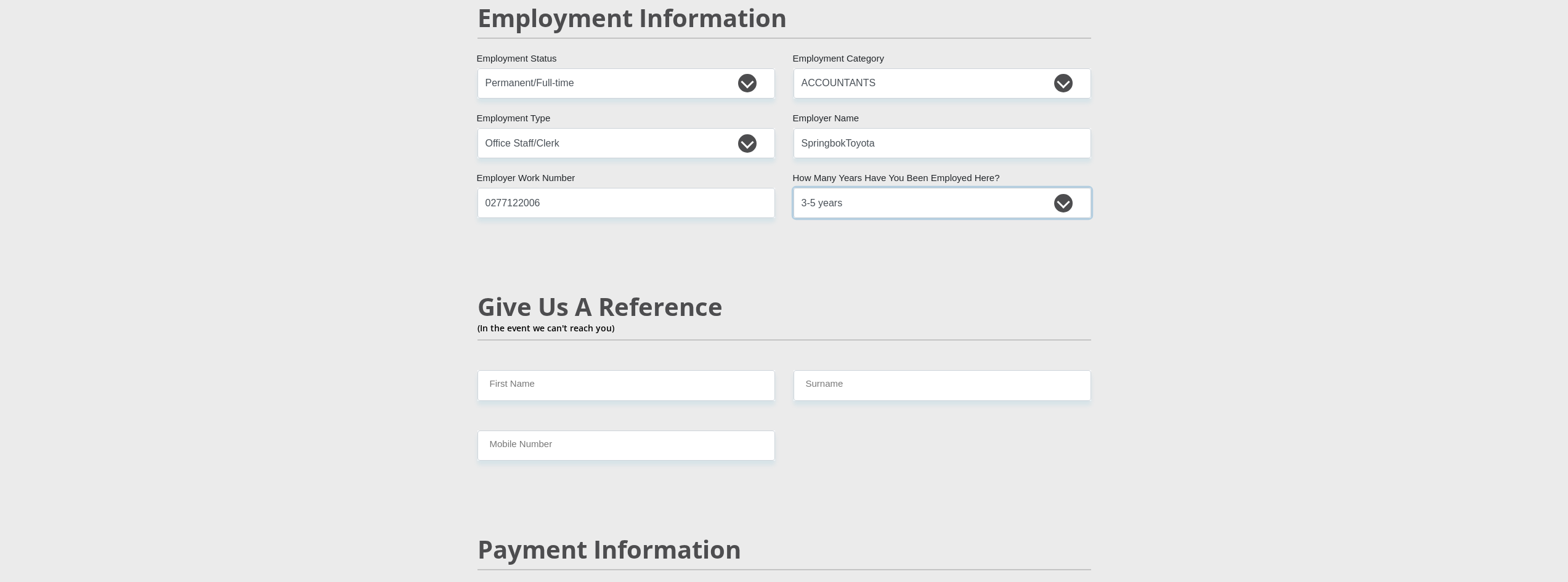
click at [961, 188] on select "less than 1 year 1-3 years 3-5 years 5+ years" at bounding box center [942, 202] width 298 height 30
click at [1317, 288] on section "Personal Details Mr Ms Mrs Dr Other Title Monica First Name Gloy Surname 941117…" at bounding box center [784, 64] width 1568 height 3807
click at [564, 370] on input "First Name" at bounding box center [627, 385] width 298 height 30
type input "Christo"
click at [858, 370] on input "Surname" at bounding box center [942, 385] width 298 height 30
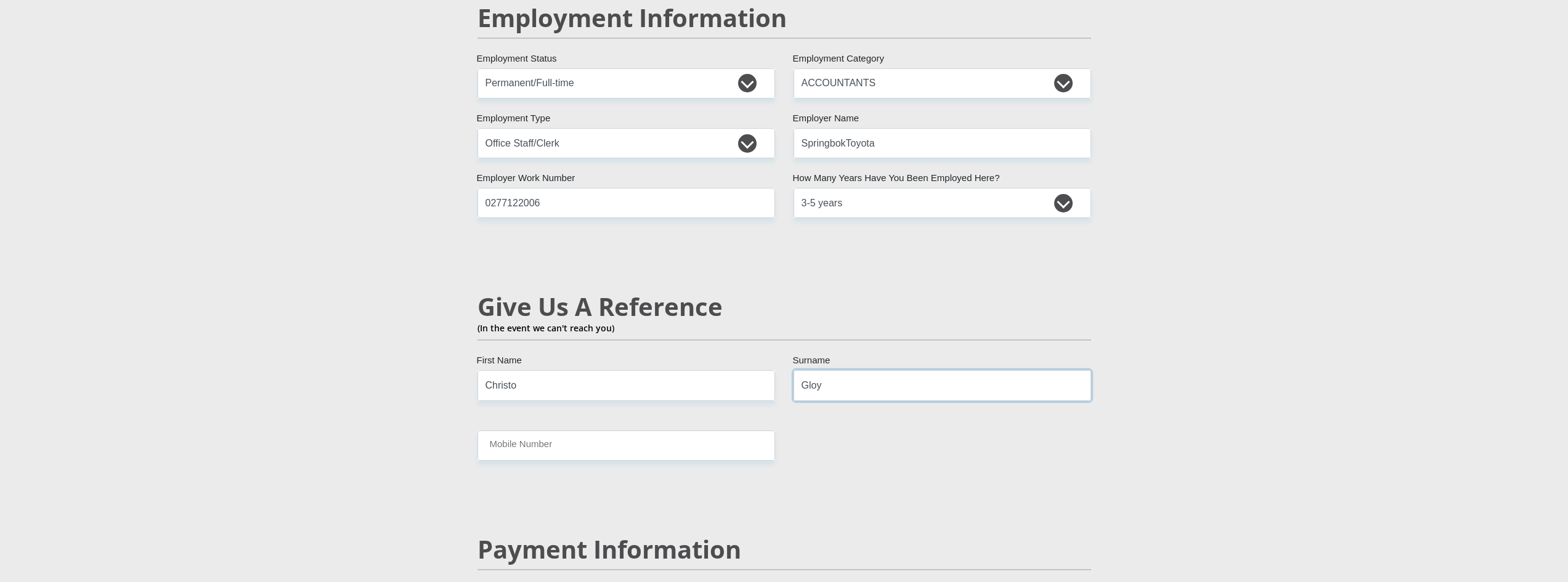
type input "Gloy"
click at [668, 431] on input "Mobile Number" at bounding box center [627, 445] width 298 height 30
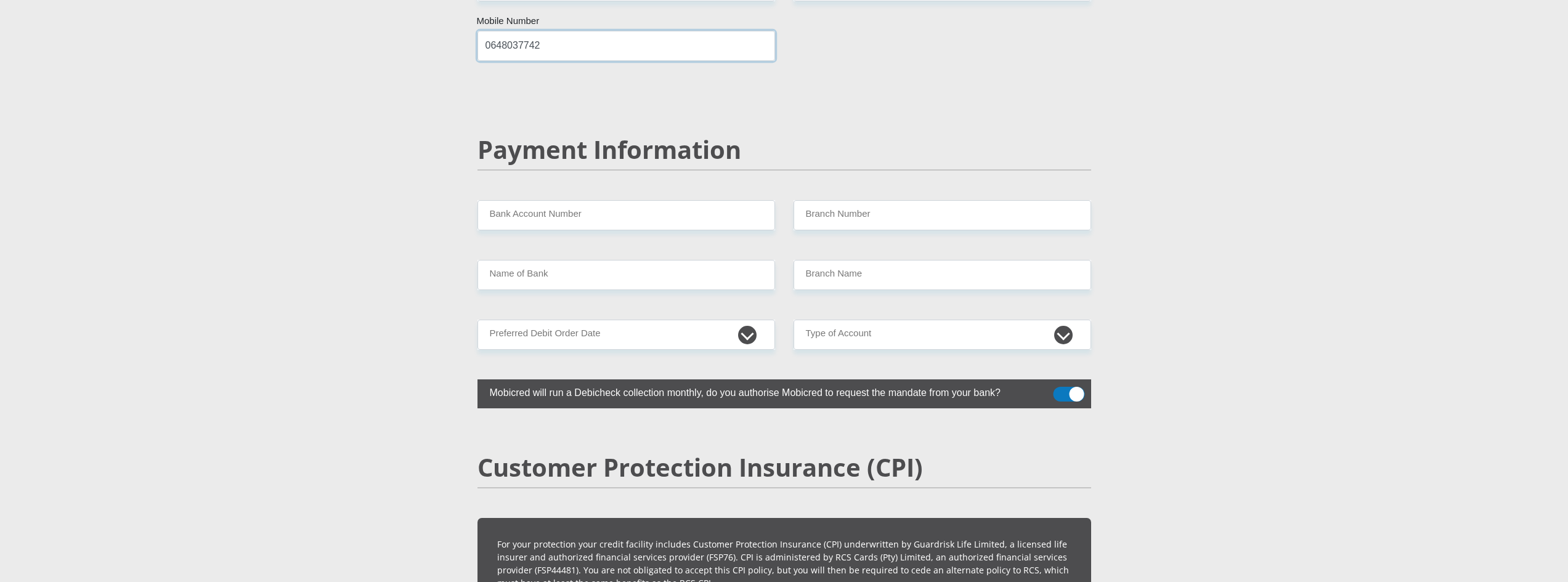
scroll to position [2339, 0]
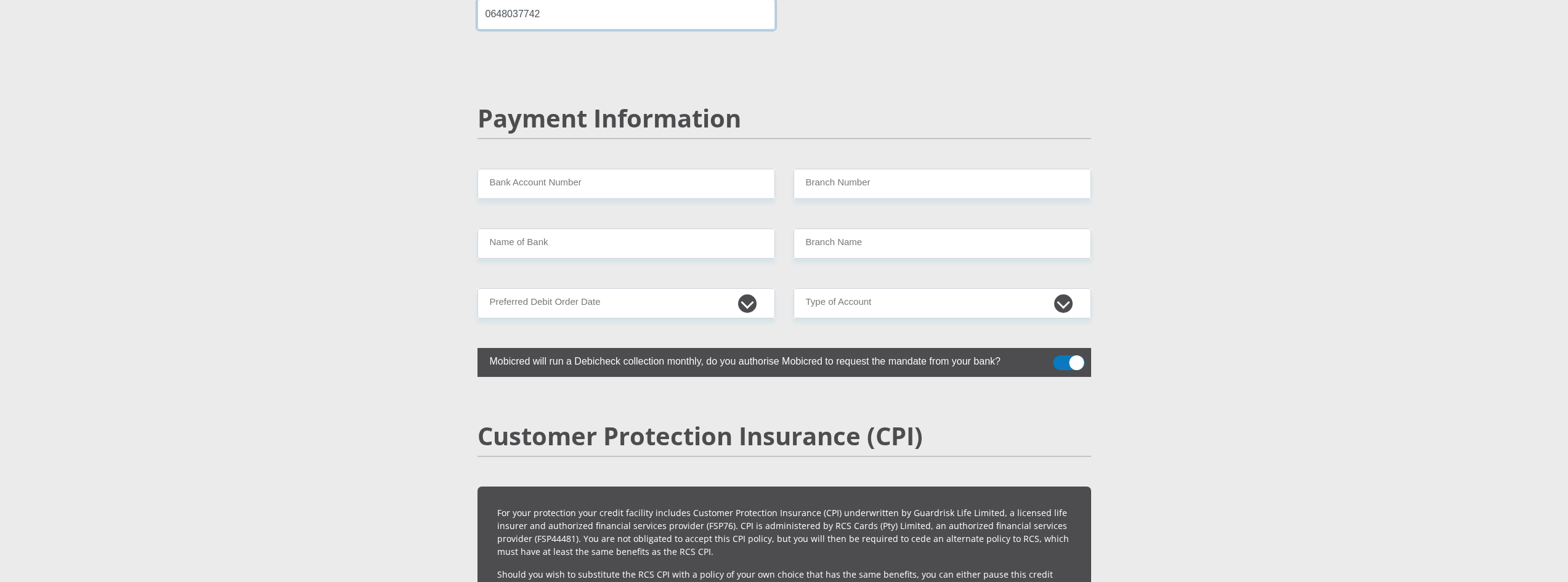
type input "0648037742"
click at [512, 169] on input "Bank Account Number" at bounding box center [627, 184] width 298 height 30
click at [715, 288] on select "1st 2nd 3rd 4th 5th 7th 18th 19th 20th 21st 22nd 23rd 24th 25th 26th 27th 28th …" at bounding box center [627, 303] width 298 height 30
select select "1"
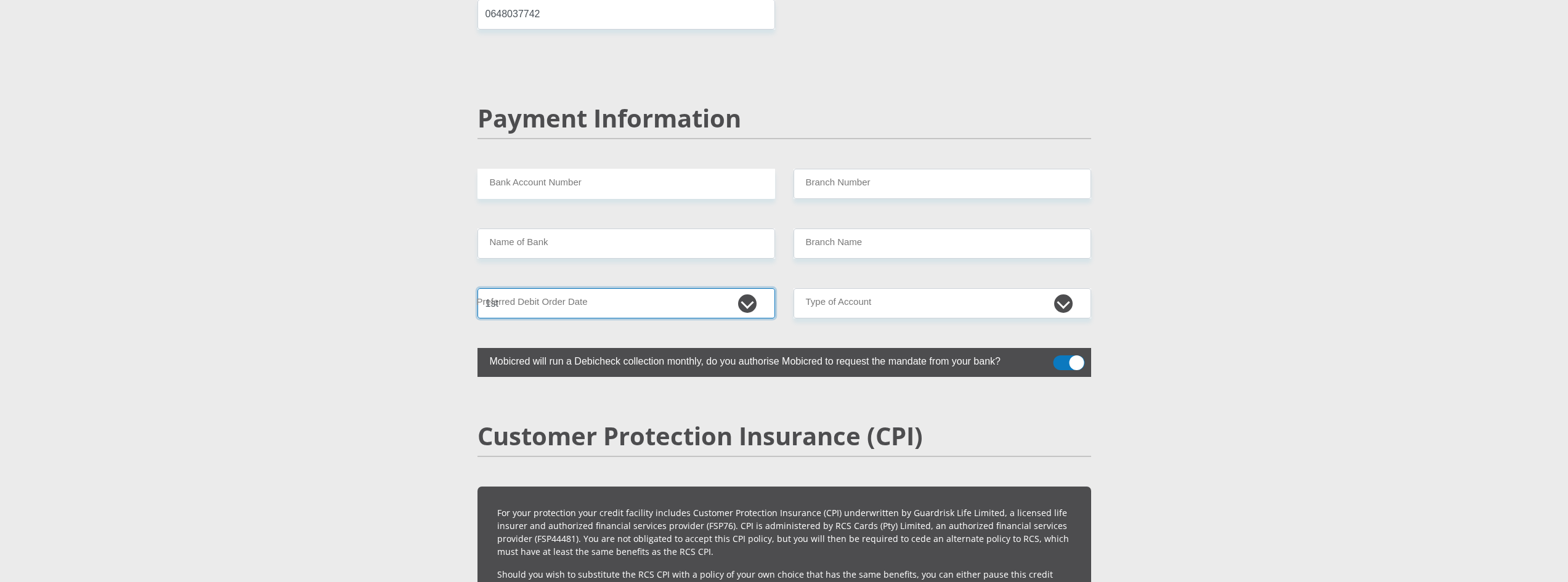
click at [478, 288] on select "1st 2nd 3rd 4th 5th 7th 18th 19th 20th 21st 22nd 23rd 24th 25th 26th 27th 28th …" at bounding box center [627, 303] width 298 height 30
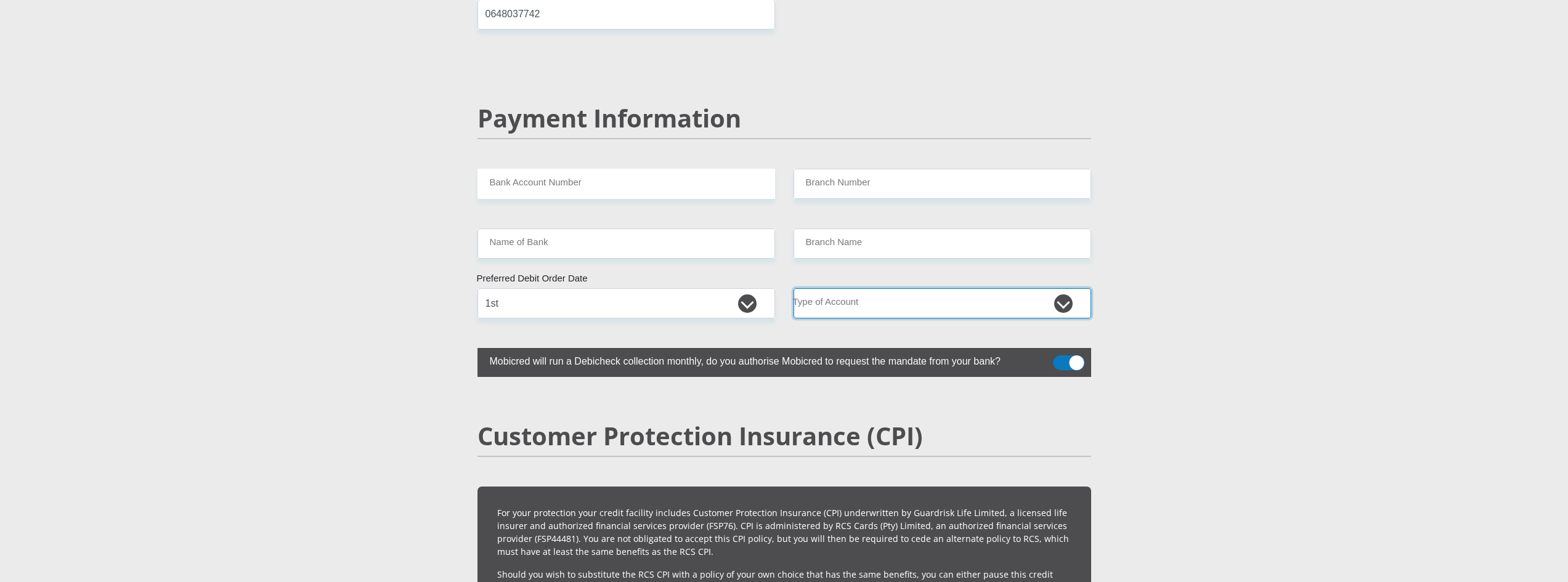
click at [919, 288] on select "Cheque Savings" at bounding box center [942, 303] width 298 height 30
select select "SAV"
click at [793, 288] on select "Cheque Savings" at bounding box center [942, 303] width 298 height 30
click at [565, 228] on input "Name of Bank" at bounding box center [627, 243] width 298 height 30
click at [559, 228] on input "Name of Bank" at bounding box center [627, 243] width 298 height 30
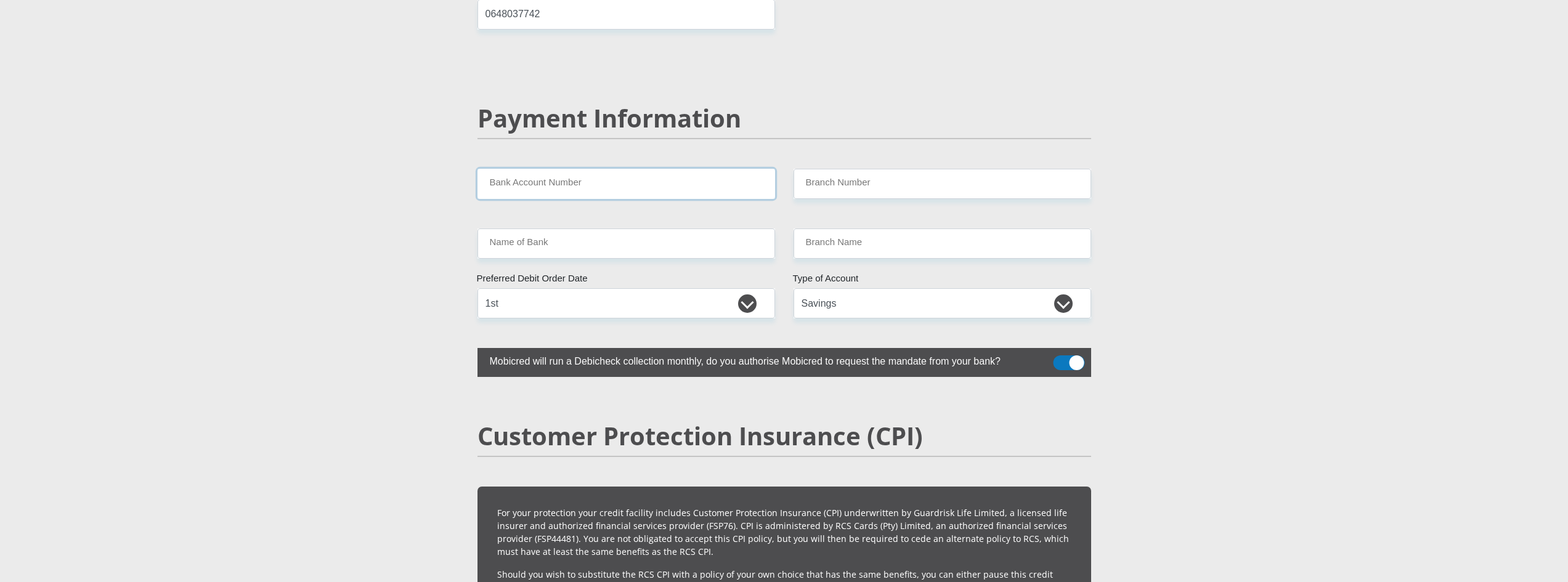
click at [544, 169] on input "Bank Account Number" at bounding box center [627, 184] width 298 height 30
type input "1562718086"
click at [821, 169] on input "Branch Number" at bounding box center [942, 184] width 298 height 30
type input "632005"
type input "ABSA BANK"
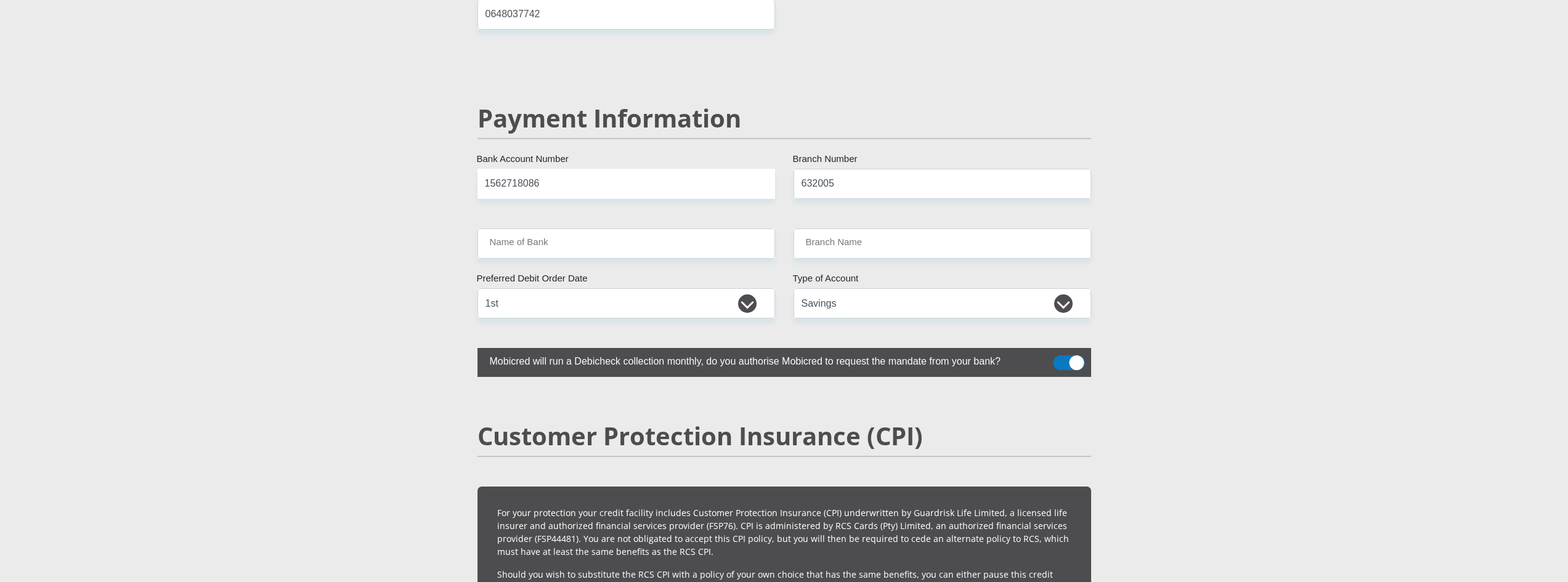
type input "ABSA ELECTRONIC SETTLEMENT CNT"
drag, startPoint x: 840, startPoint y: 145, endPoint x: 615, endPoint y: 139, distance: 225.1
type input "470010"
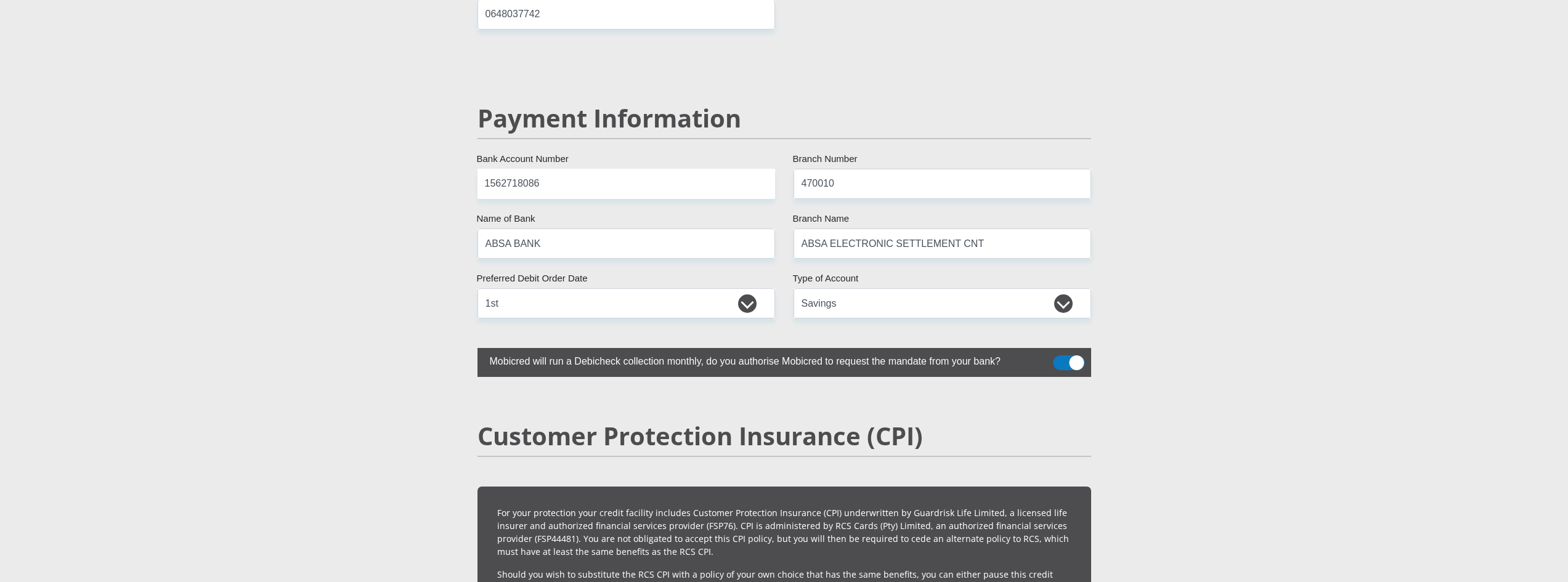
type input "CAPITEC BANK LIMITED"
type input "CAPITEC BANK CPC"
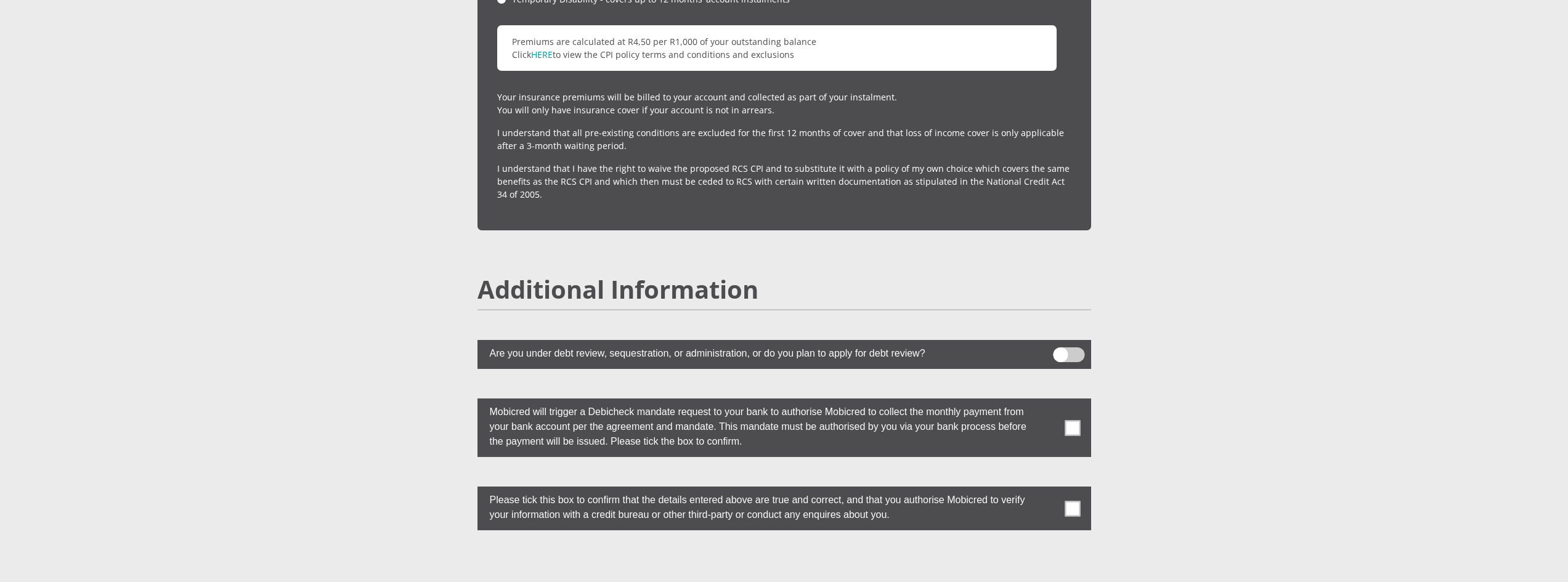
scroll to position [3201, 0]
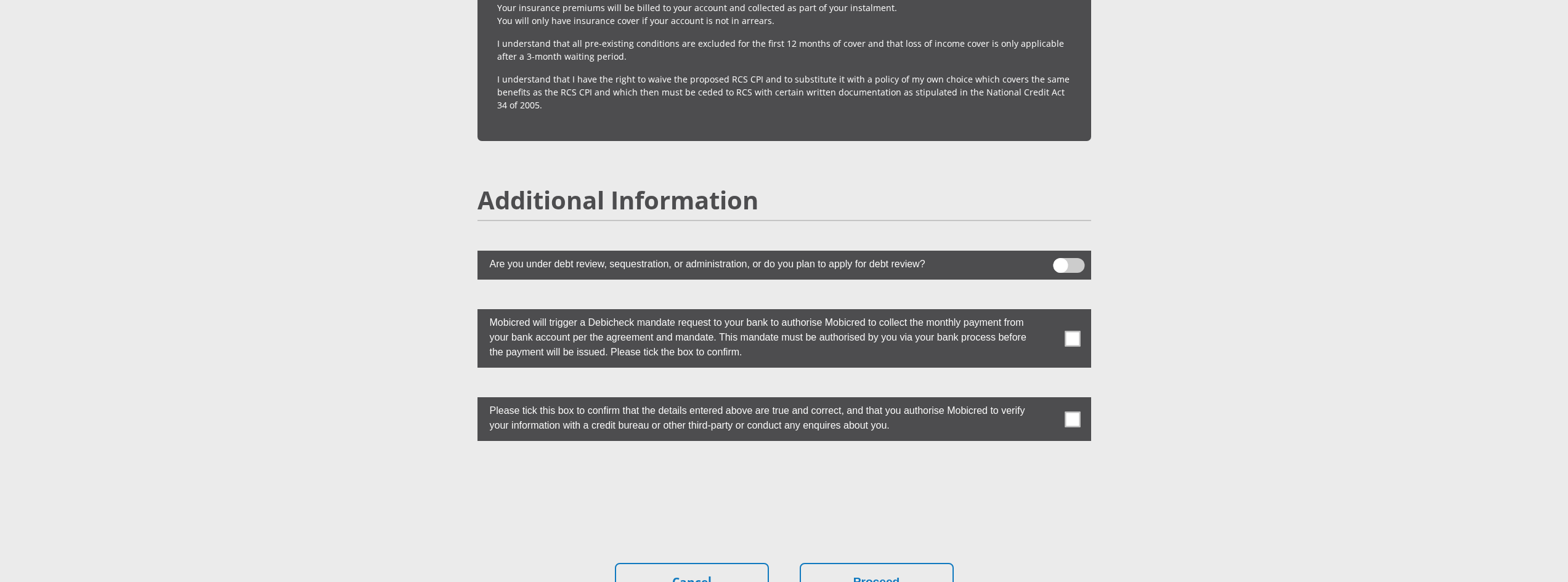
click at [1069, 331] on span at bounding box center [1072, 338] width 15 height 15
click at [1048, 312] on input "checkbox" at bounding box center [1048, 312] width 0 height 0
click at [1067, 411] on span at bounding box center [1072, 419] width 15 height 15
click at [1048, 400] on input "checkbox" at bounding box center [1048, 400] width 0 height 0
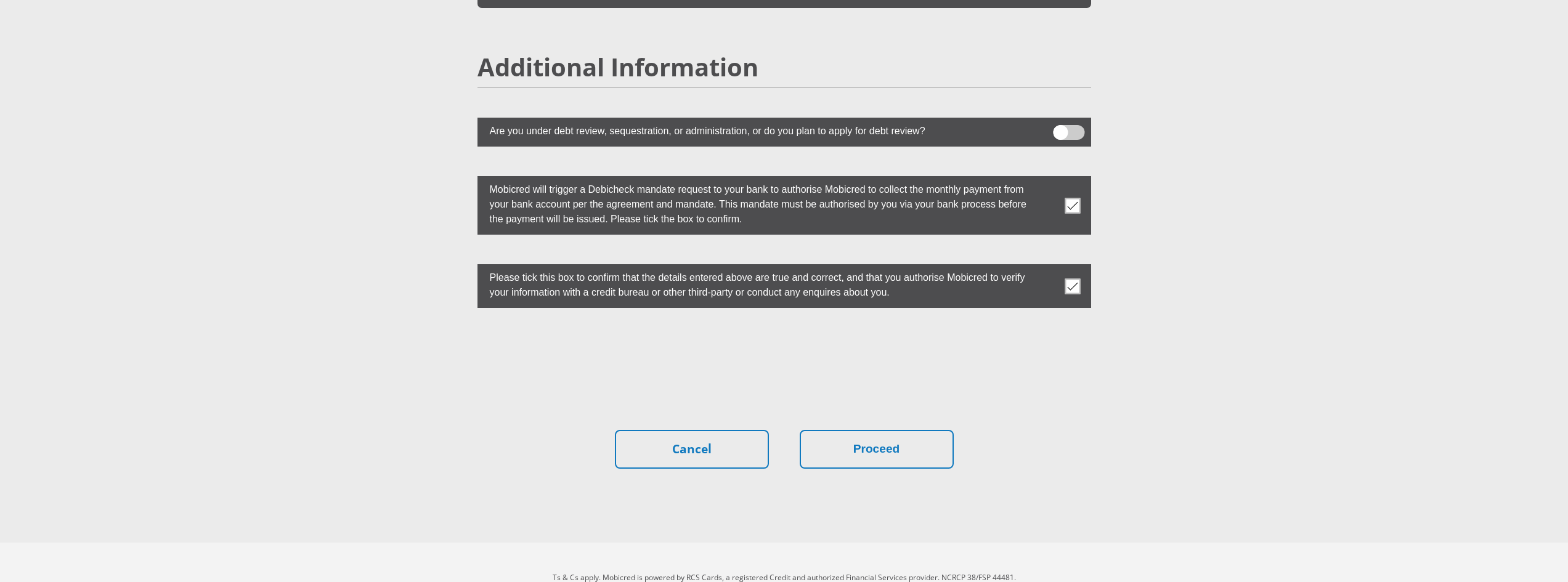
scroll to position [3337, 0]
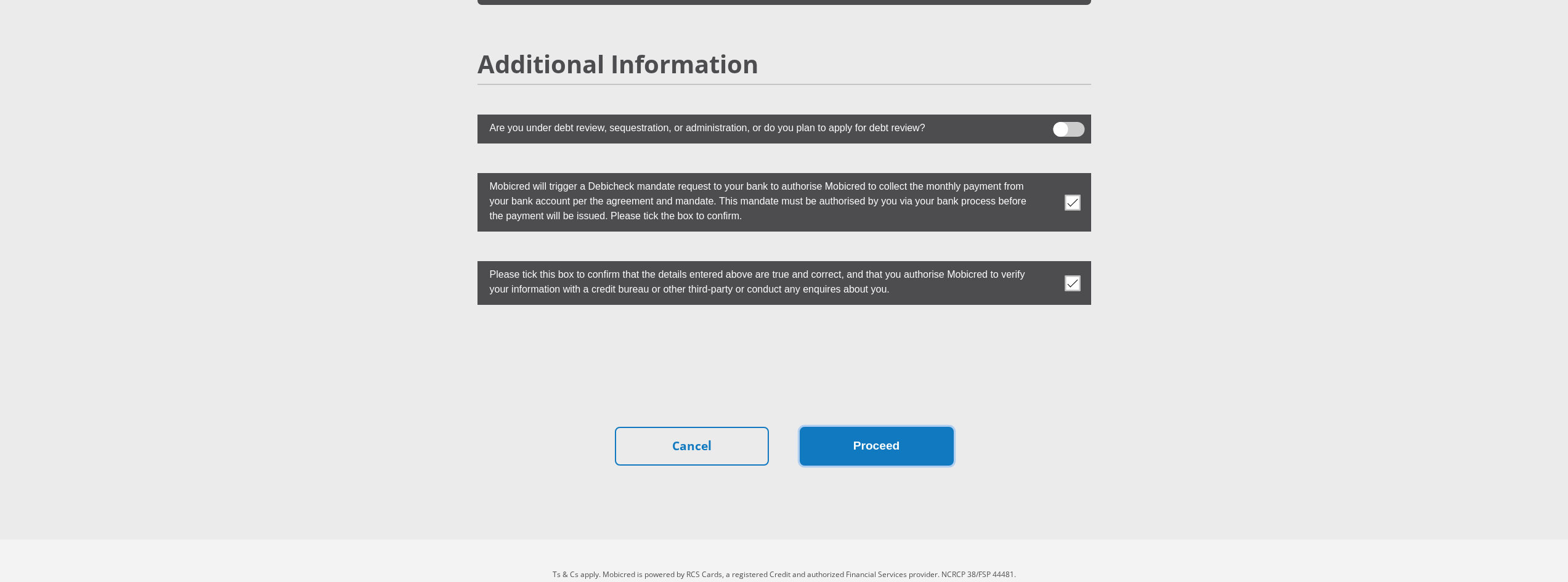
click at [911, 426] on button "Proceed" at bounding box center [877, 446] width 154 height 39
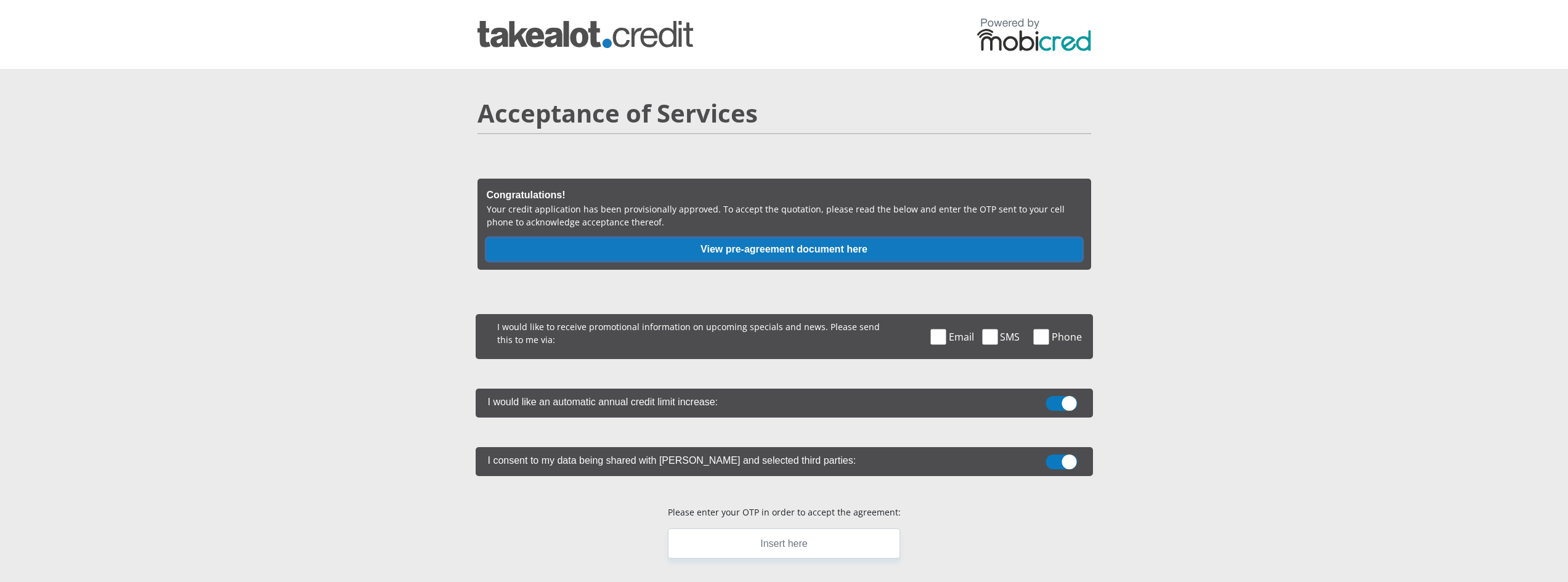
click at [776, 253] on button "View pre-agreement document here" at bounding box center [784, 249] width 595 height 22
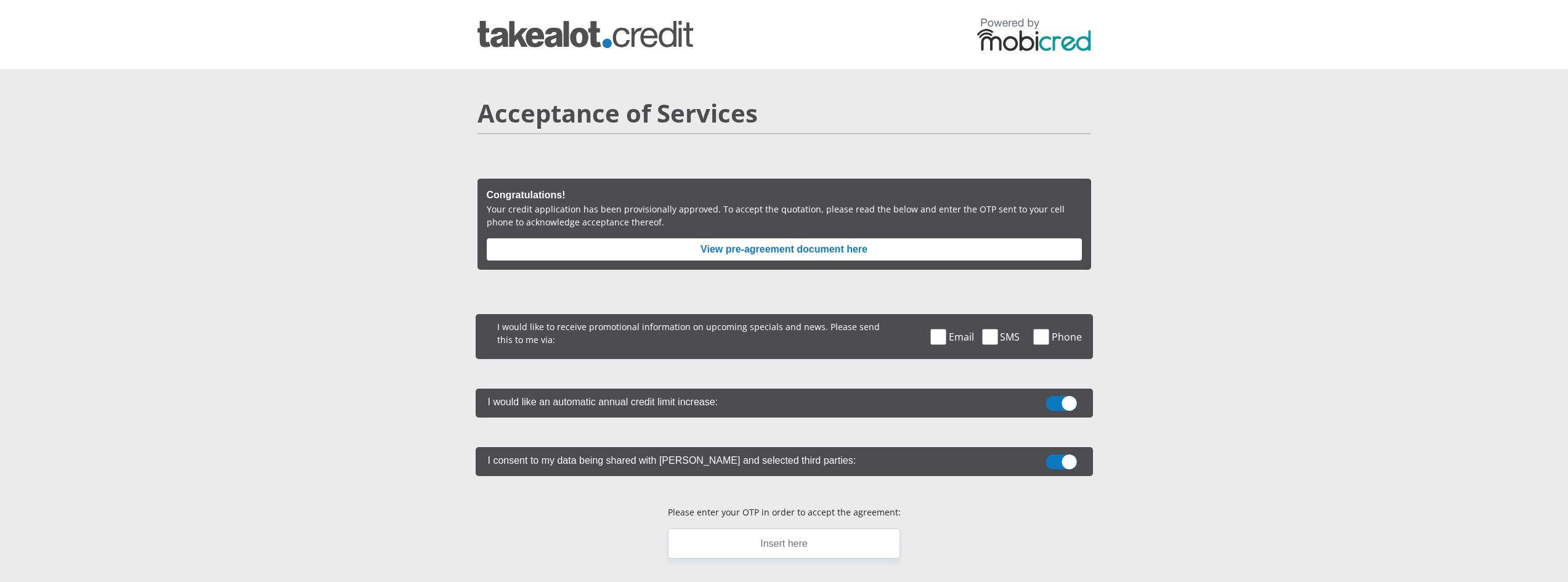
click at [1066, 460] on span at bounding box center [1061, 461] width 31 height 15
click at [1062, 457] on input "checkbox" at bounding box center [1062, 457] width 0 height 0
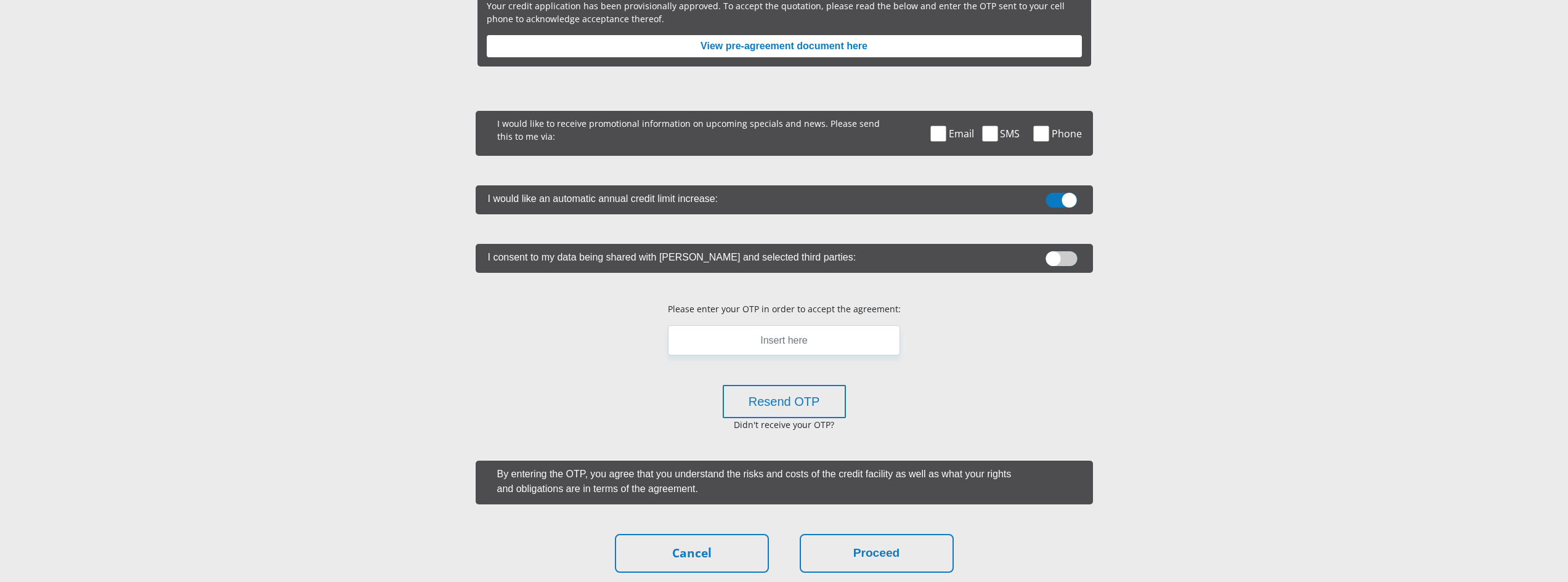
scroll to position [246, 0]
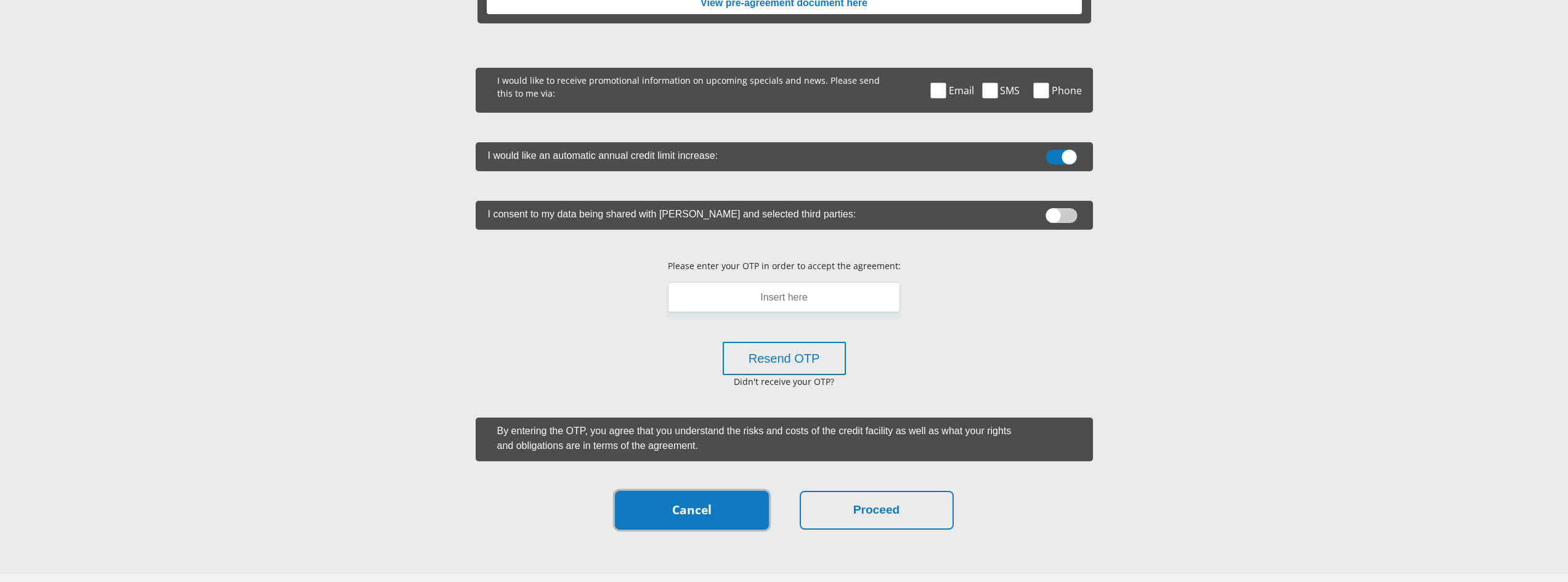
click at [679, 516] on link "Cancel" at bounding box center [691, 510] width 154 height 39
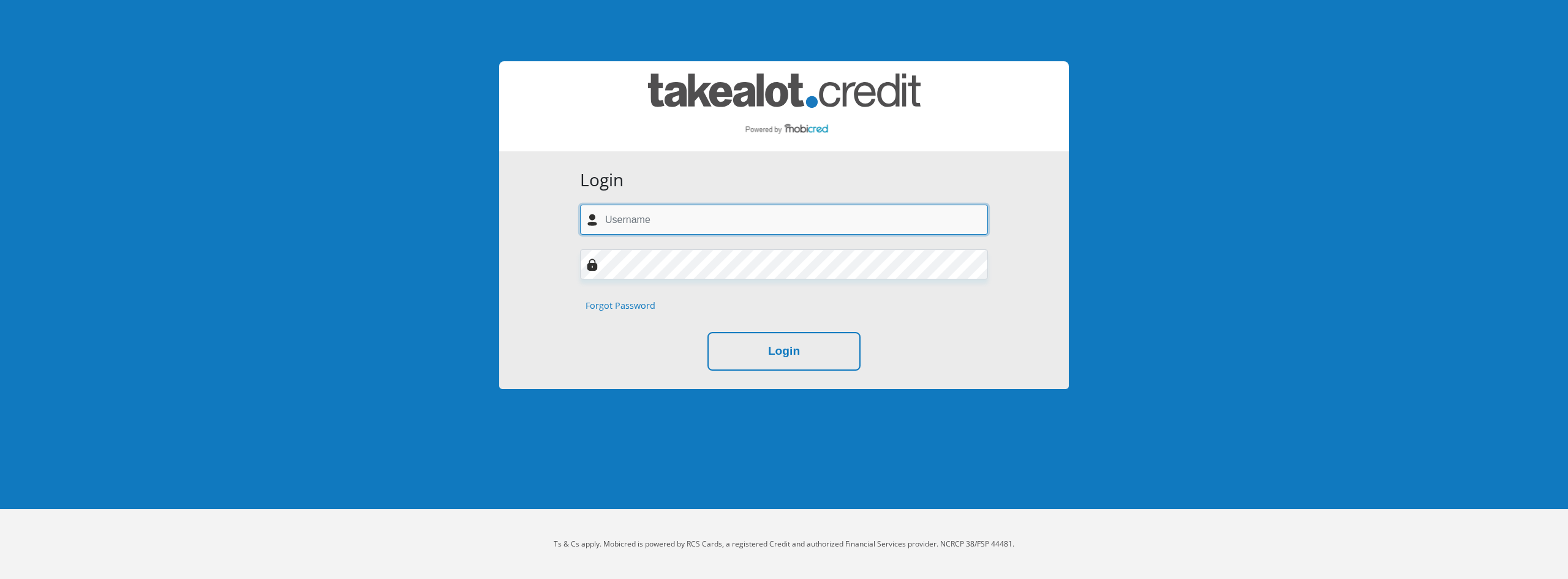
click at [629, 226] on input "text" at bounding box center [784, 219] width 408 height 30
type input "[EMAIL_ADDRESS][DOMAIN_NAME]"
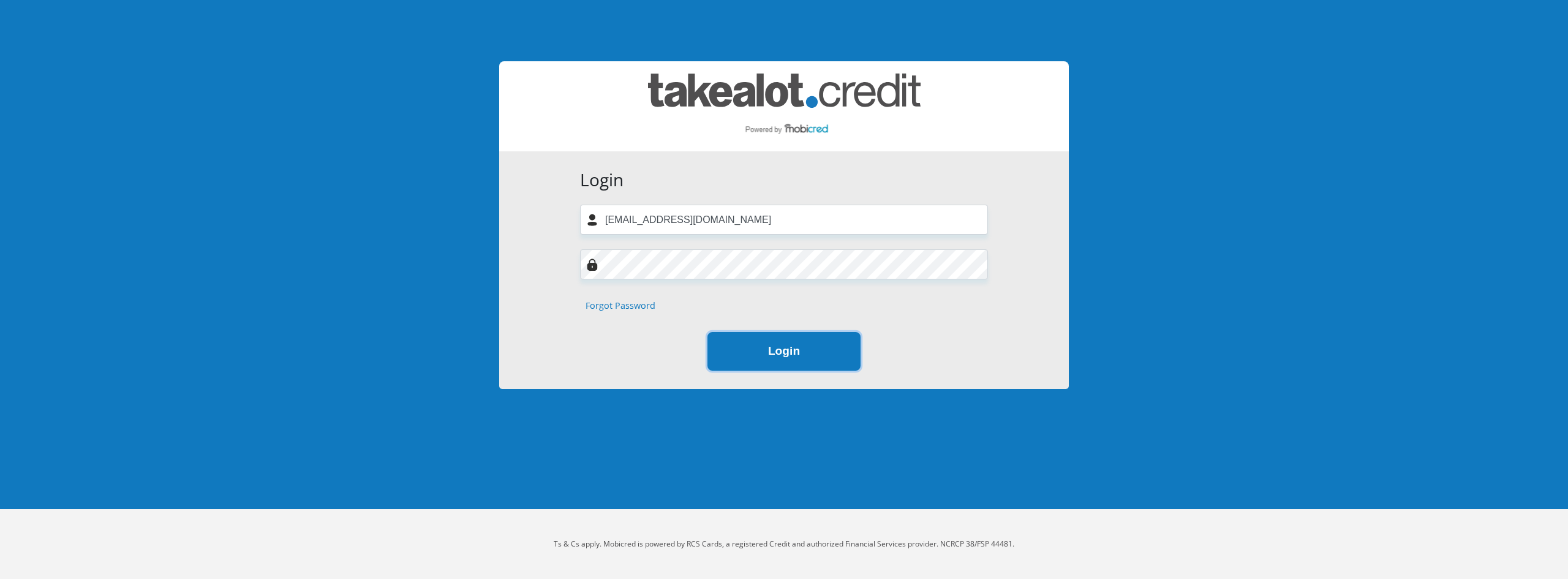
click at [769, 367] on button "Login" at bounding box center [784, 351] width 153 height 39
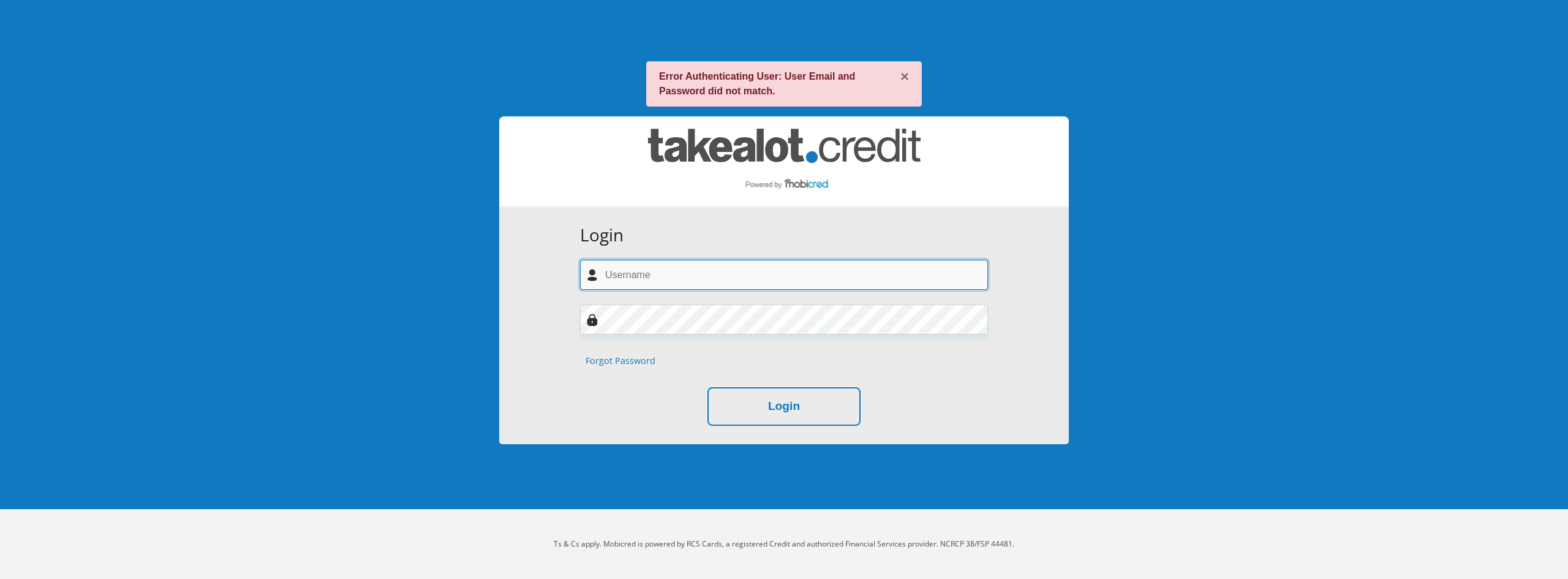
click at [749, 282] on input "text" at bounding box center [784, 274] width 408 height 30
type input "[EMAIL_ADDRESS][DOMAIN_NAME]"
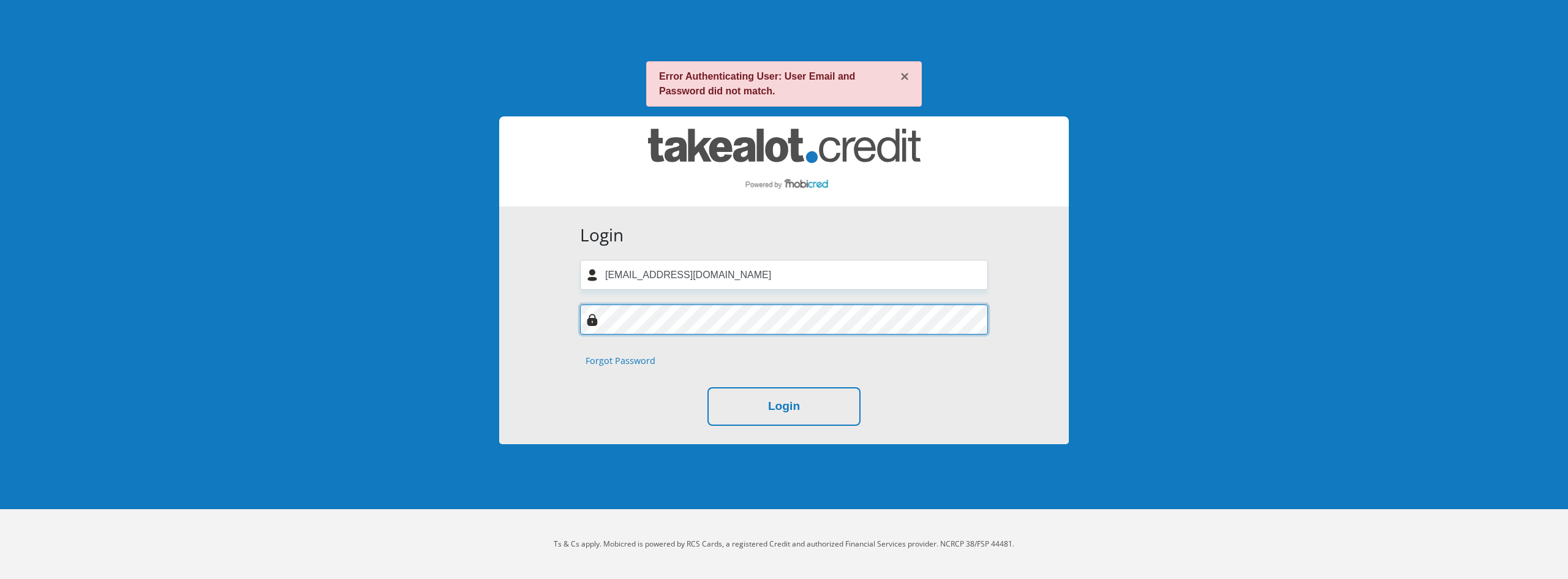
click at [708, 387] on button "Login" at bounding box center [784, 407] width 153 height 39
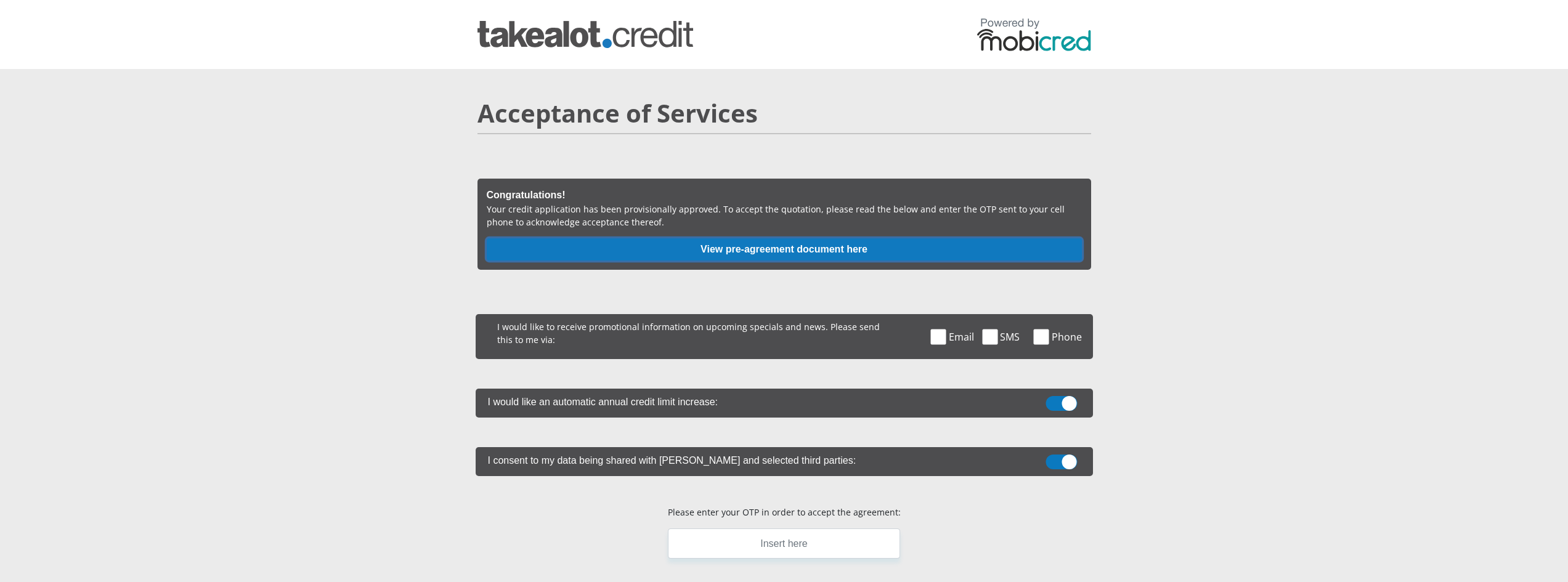
click at [696, 251] on button "View pre-agreement document here" at bounding box center [784, 249] width 595 height 22
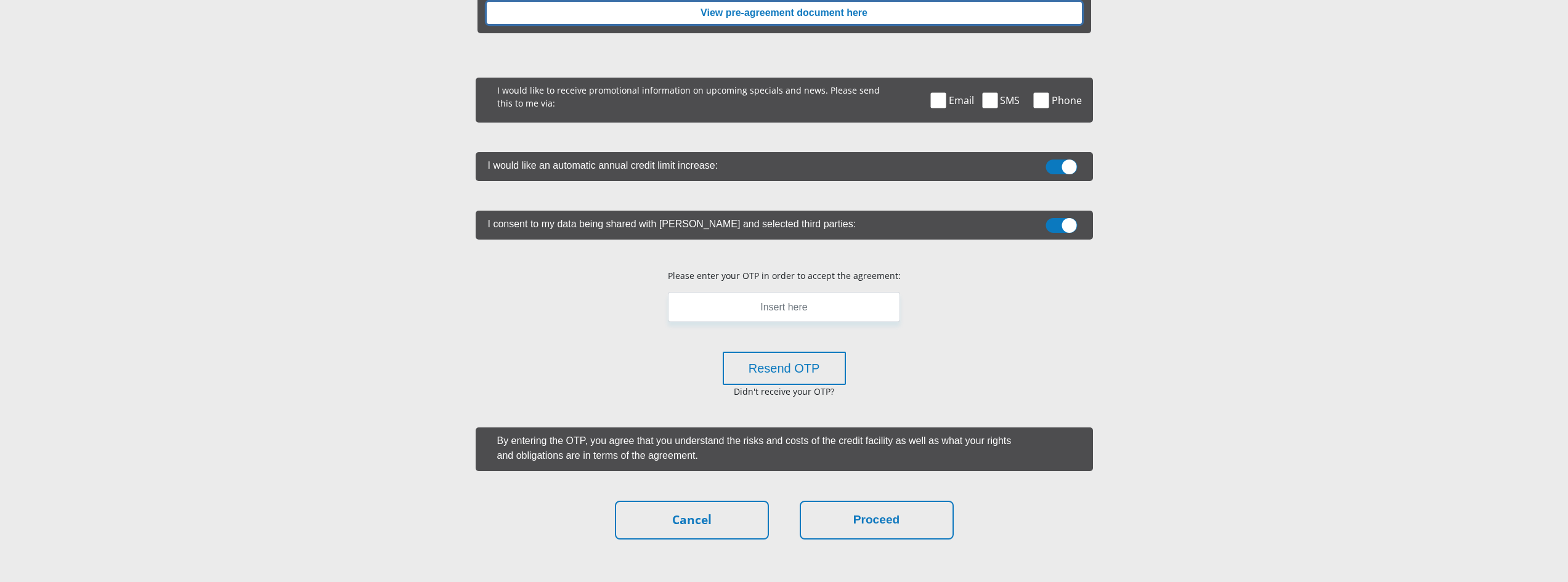
scroll to position [246, 0]
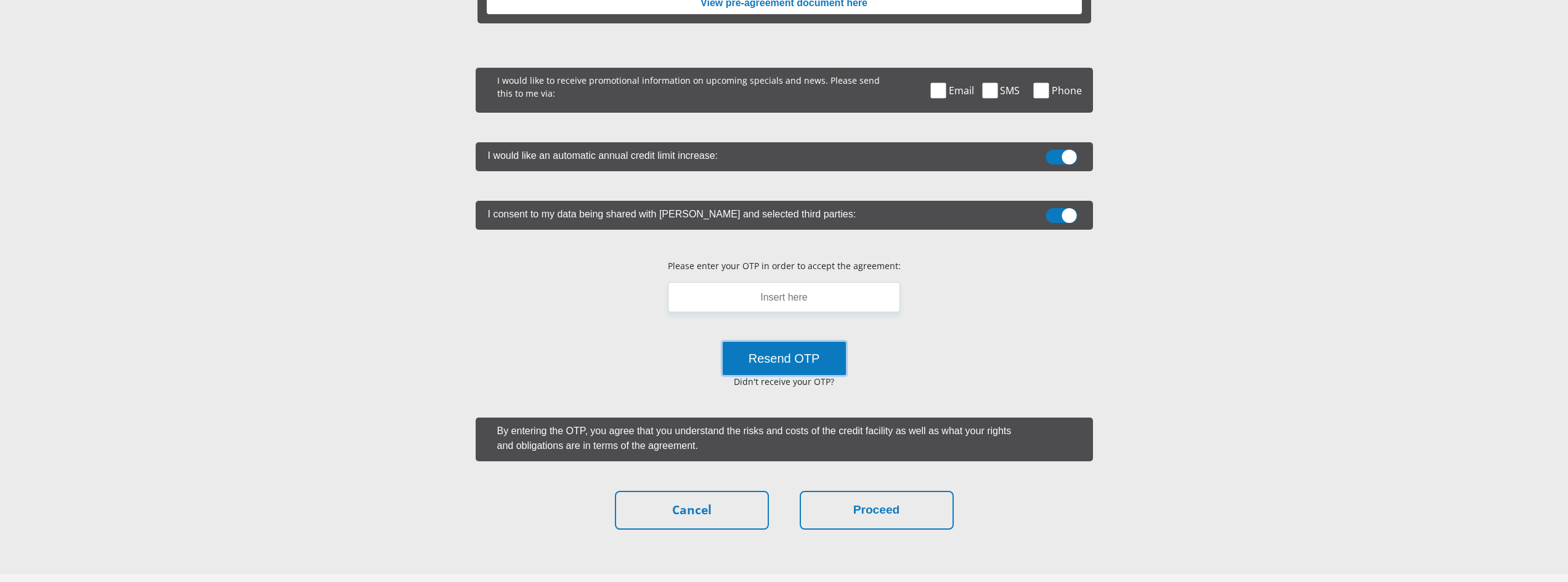
click at [786, 366] on button "Resend OTP" at bounding box center [784, 359] width 123 height 33
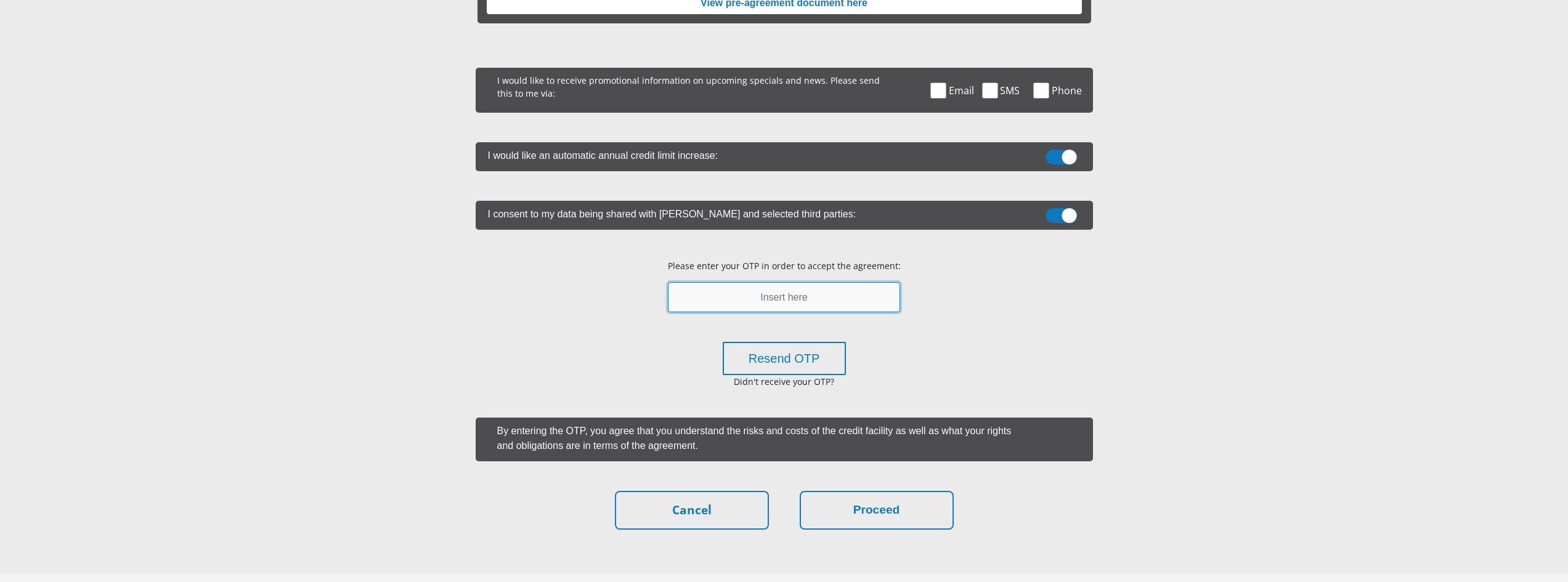
click at [744, 308] on input "text" at bounding box center [784, 297] width 233 height 30
type input "327919"
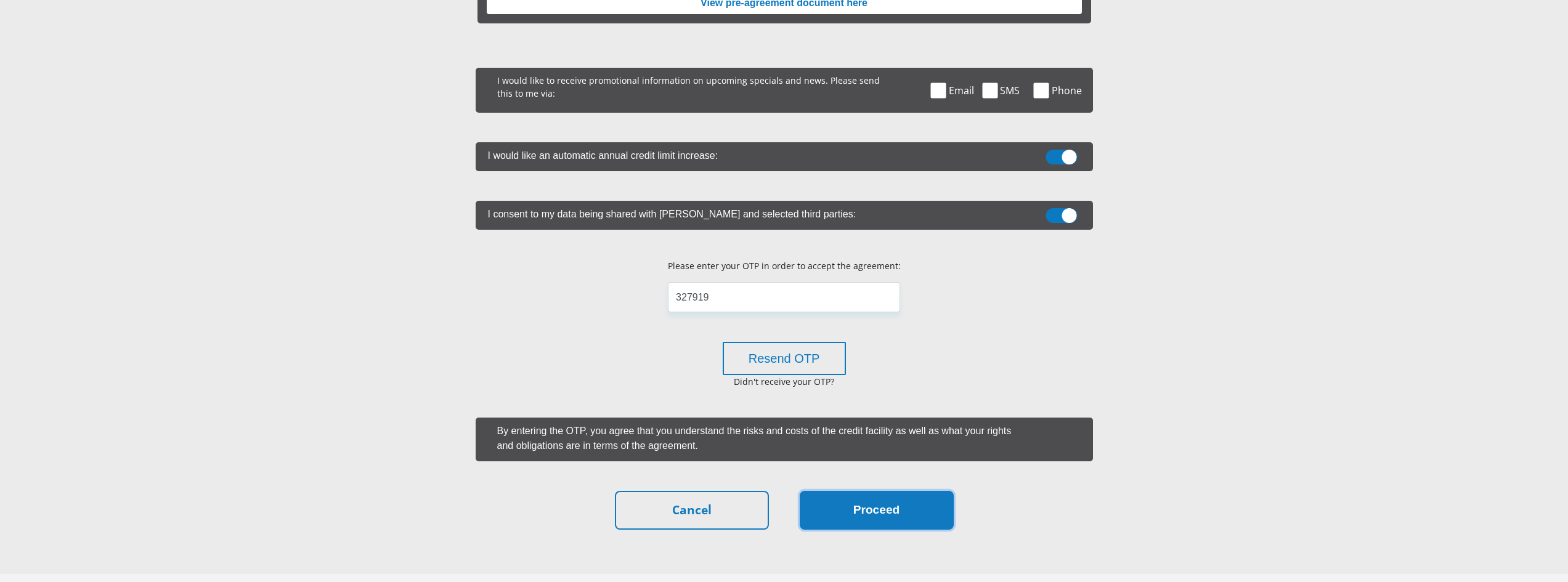
click at [889, 509] on button "Proceed" at bounding box center [877, 510] width 154 height 39
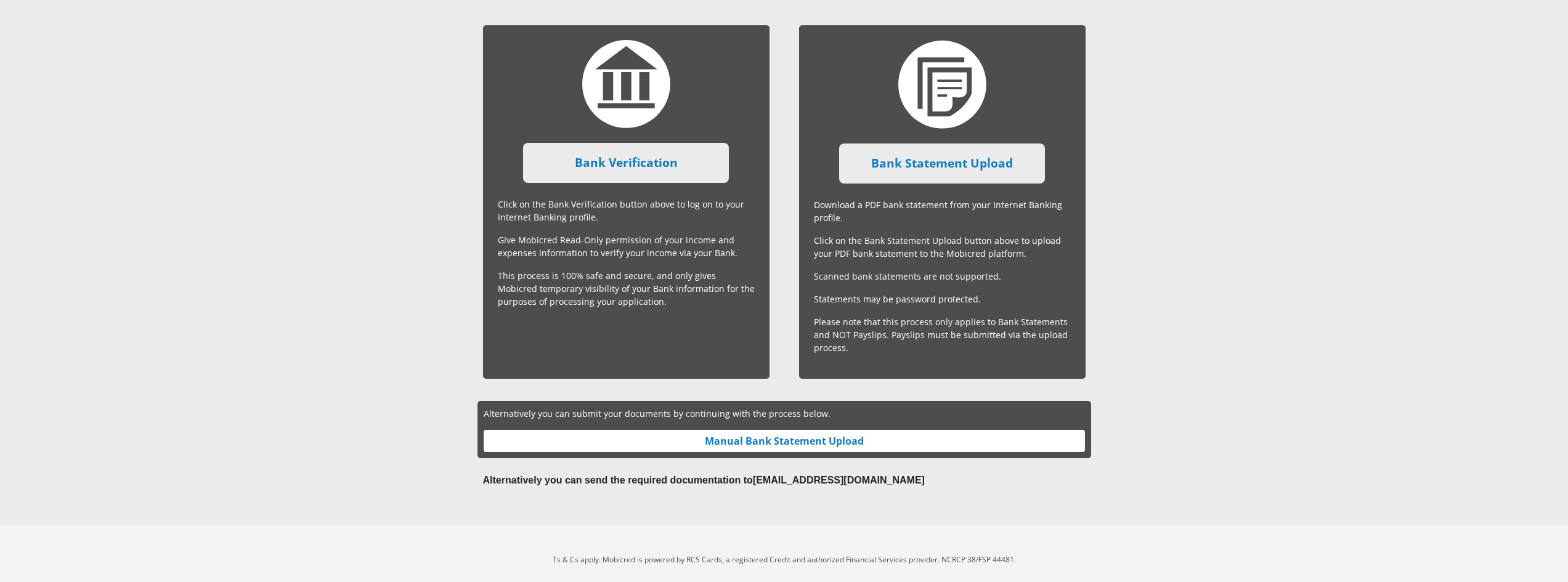
scroll to position [295, 0]
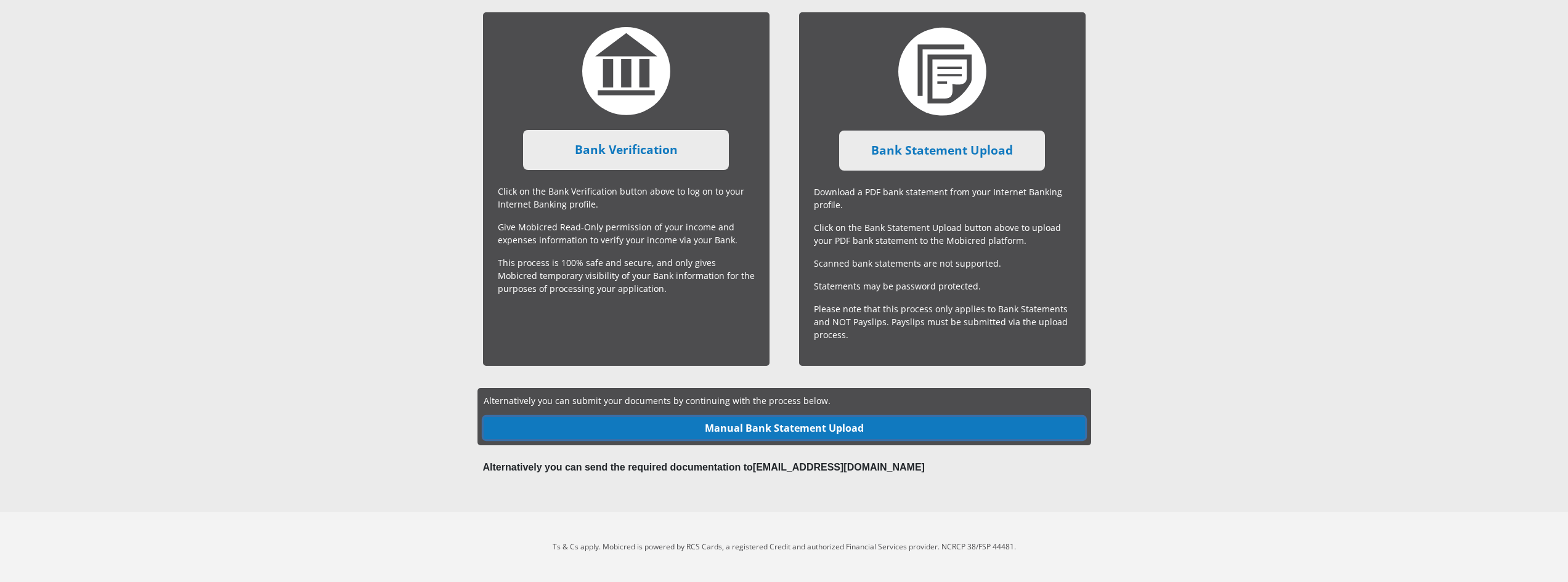
click at [825, 431] on link "Manual Bank Statement Upload" at bounding box center [784, 428] width 601 height 22
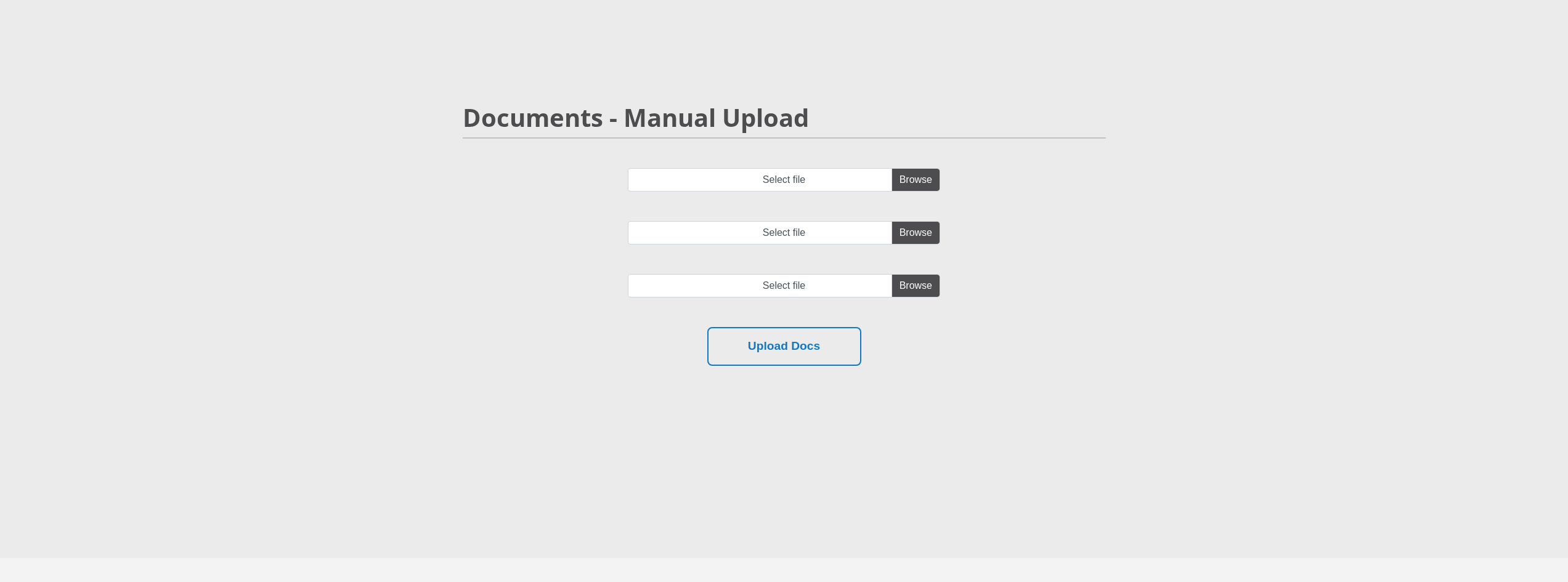
scroll to position [116, 0]
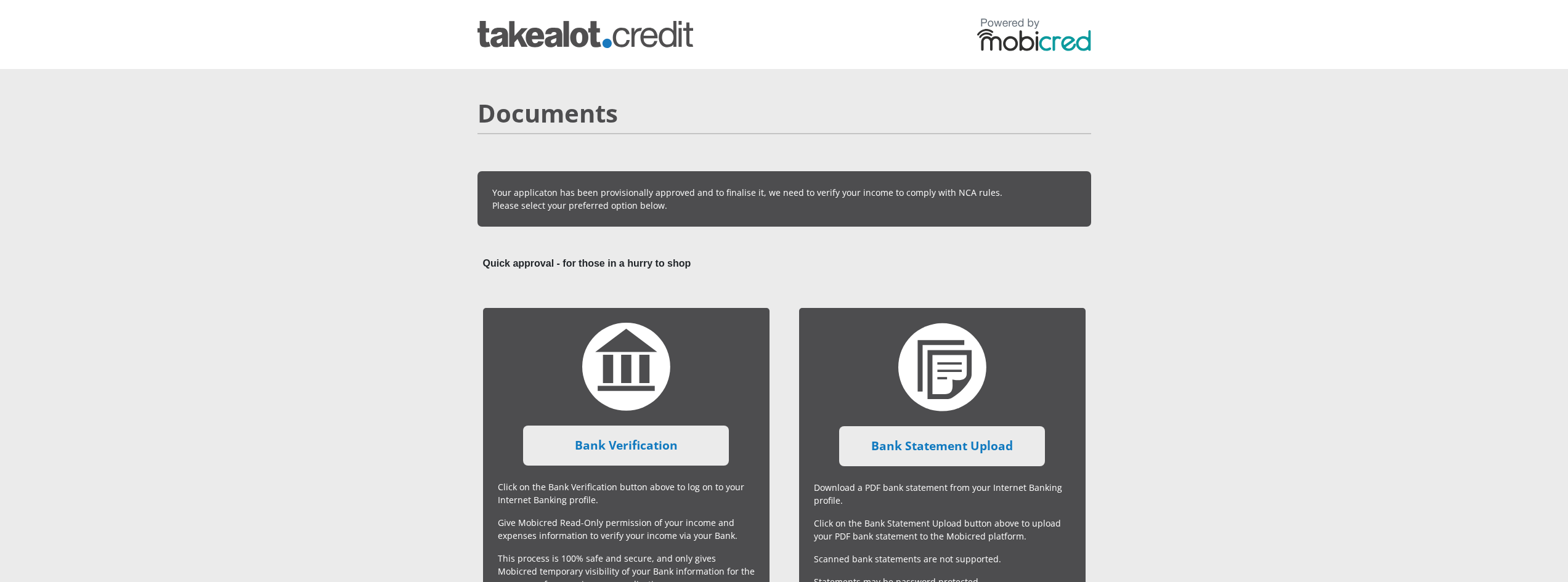
scroll to position [246, 0]
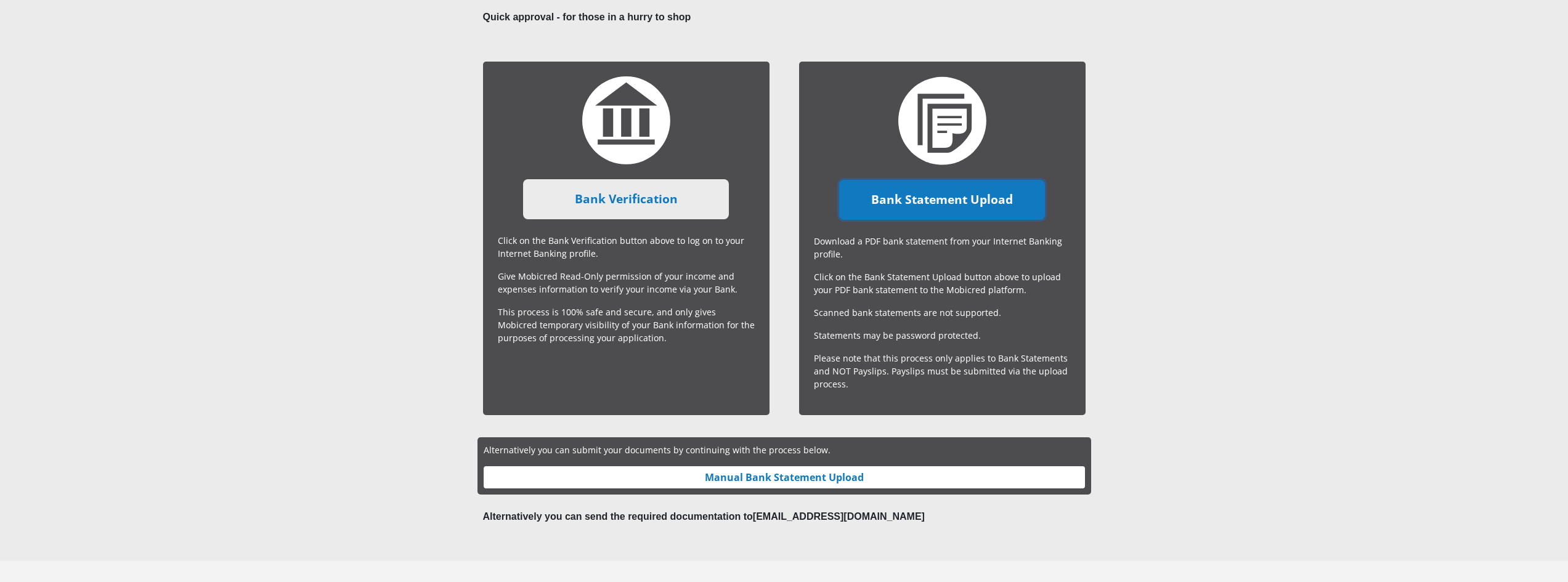
click at [913, 207] on link "Bank Statement Upload" at bounding box center [942, 200] width 206 height 40
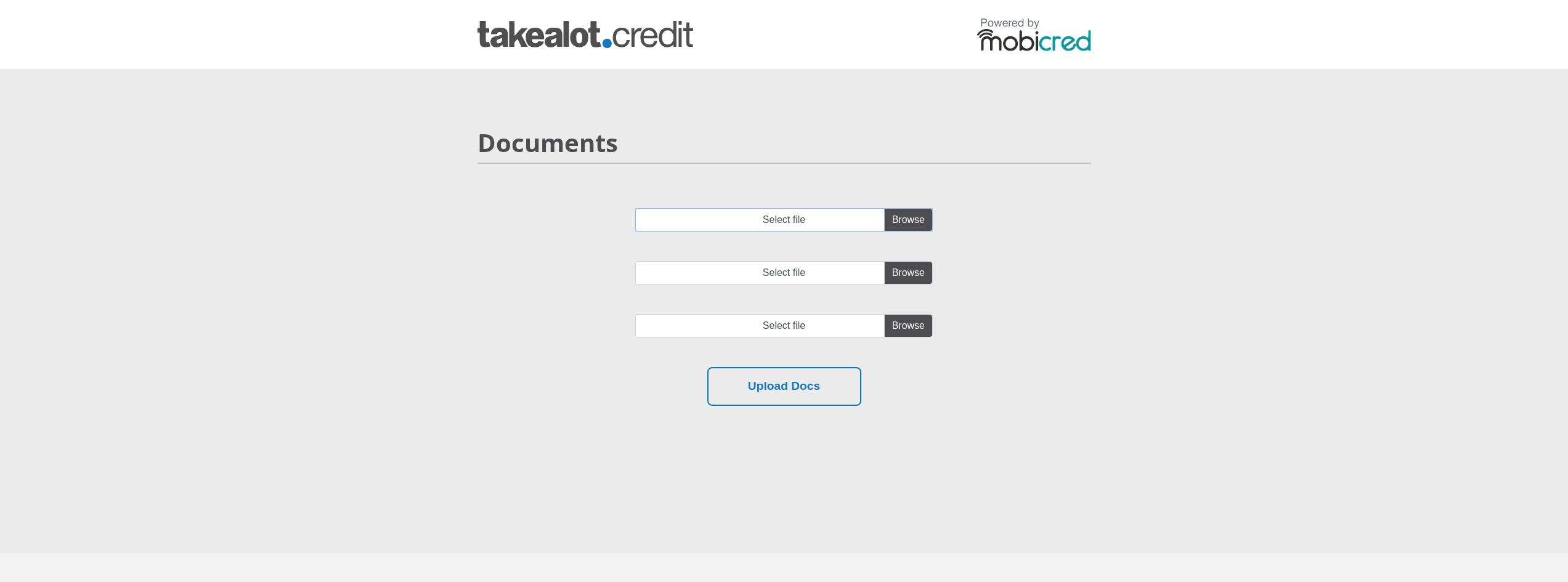
click at [898, 222] on input "Select file" at bounding box center [784, 220] width 298 height 24
type input "C:\fakepath\account_statement_1-Jun-2025_to_6-Sep-2025.pdf"
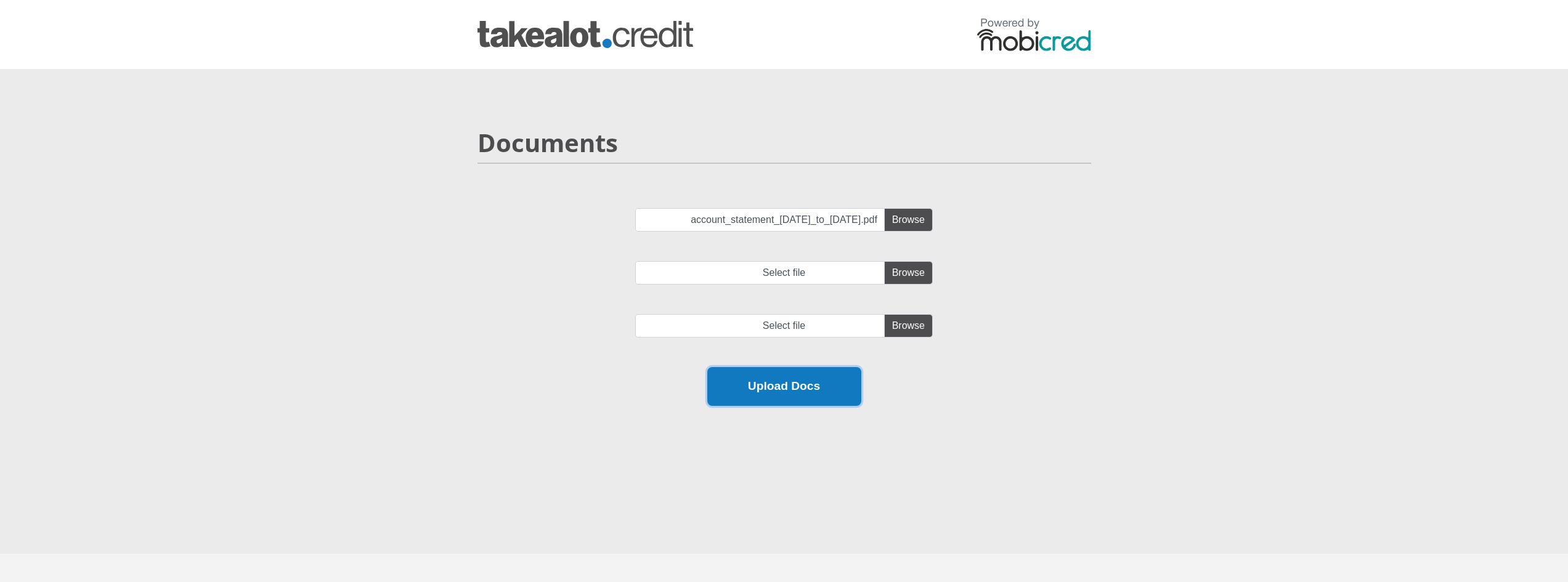
click at [836, 391] on button "Upload Docs" at bounding box center [784, 387] width 154 height 39
click at [1008, 288] on div "account_statement_1-Jun-2025_to_6-Sep-2025.pdf Select file Select file" at bounding box center [784, 288] width 632 height 159
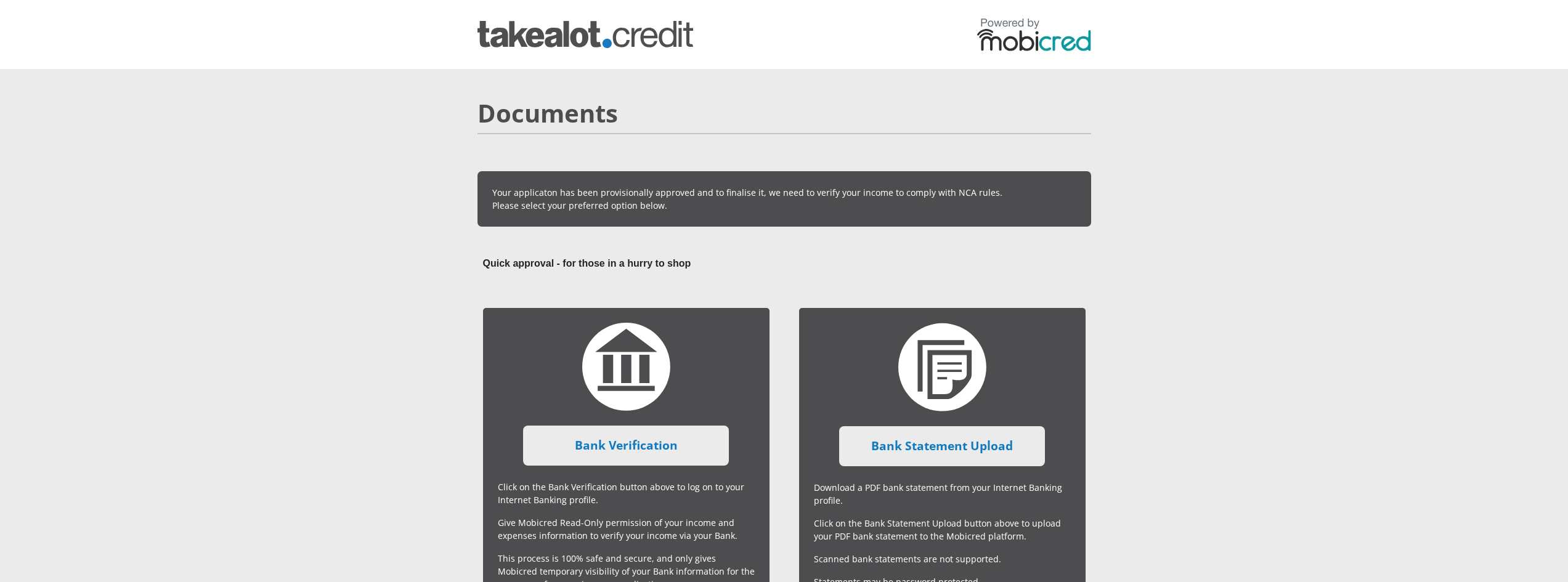
scroll to position [246, 0]
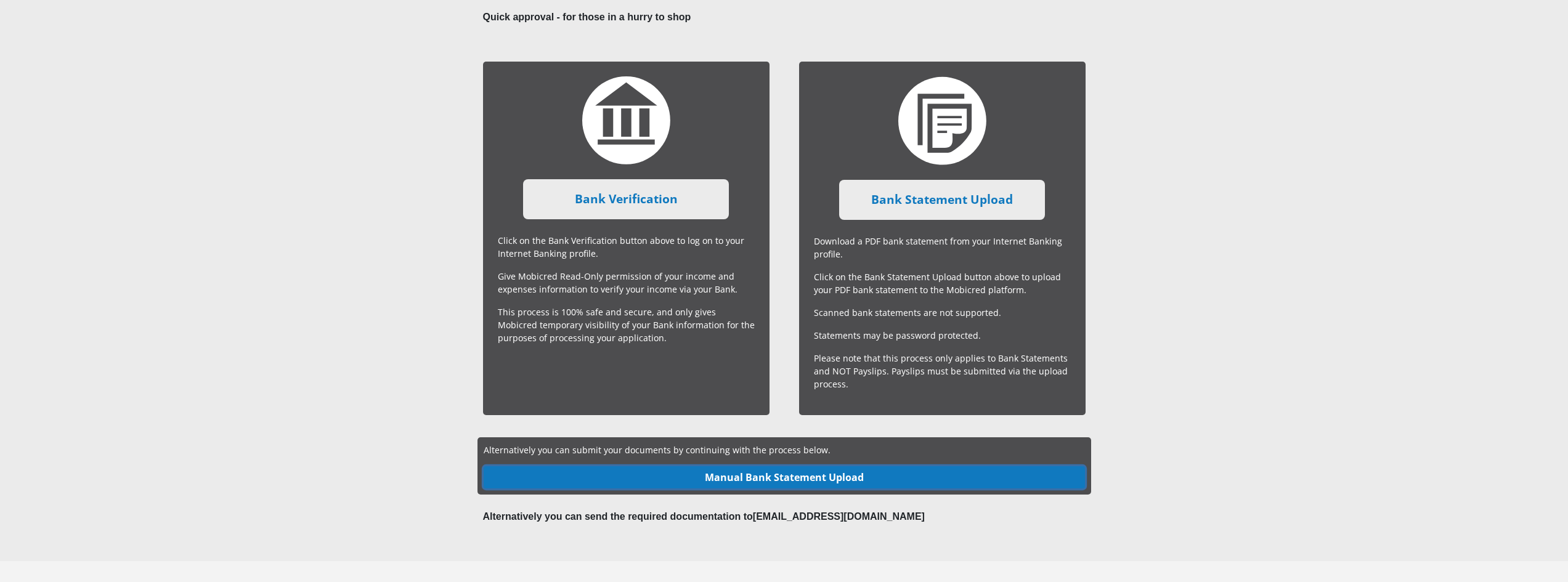
click at [775, 473] on link "Manual Bank Statement Upload" at bounding box center [784, 477] width 601 height 22
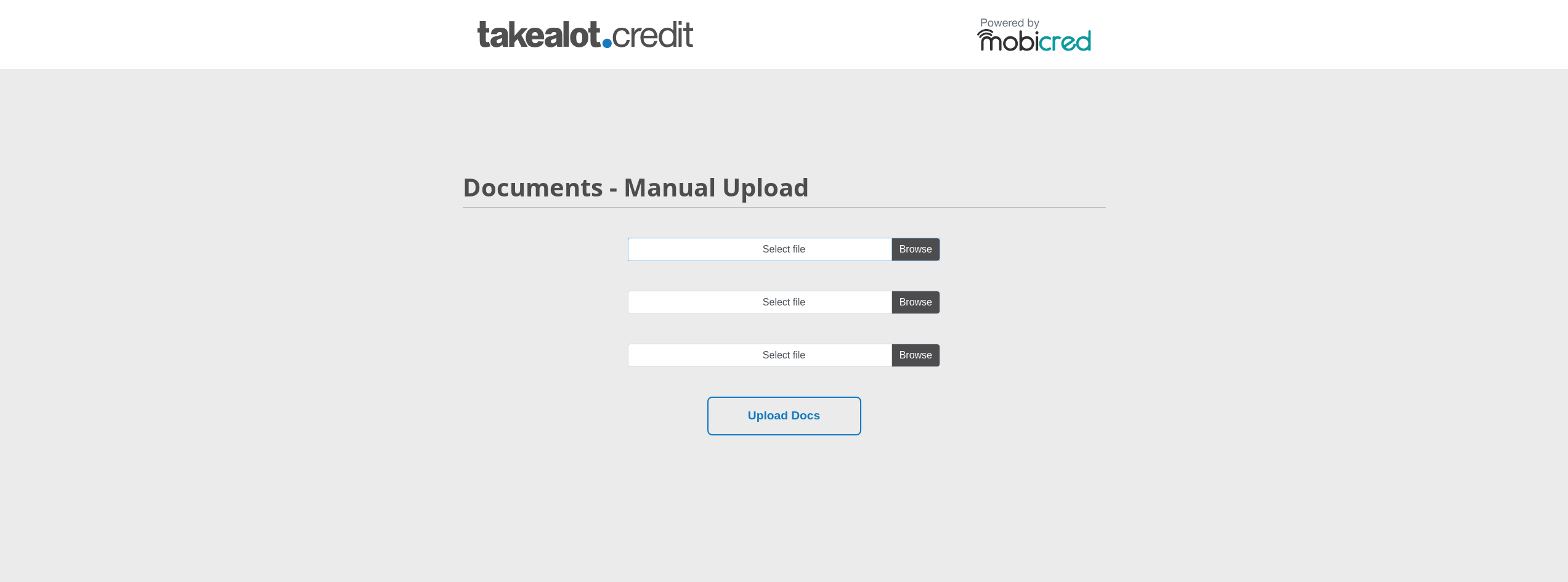
click at [913, 248] on input "Select file" at bounding box center [784, 250] width 312 height 24
type input "C:\fakepath\account_statement_1-Jun-2025_to_6-Sep-2025.pdf"
click at [800, 425] on button "Upload Docs" at bounding box center [784, 416] width 154 height 39
click at [899, 300] on input "Select file" at bounding box center [784, 302] width 312 height 24
type input "C:\fakepath\account_statement_1-Jun-2025_to_6-Sep-2025.pdf"
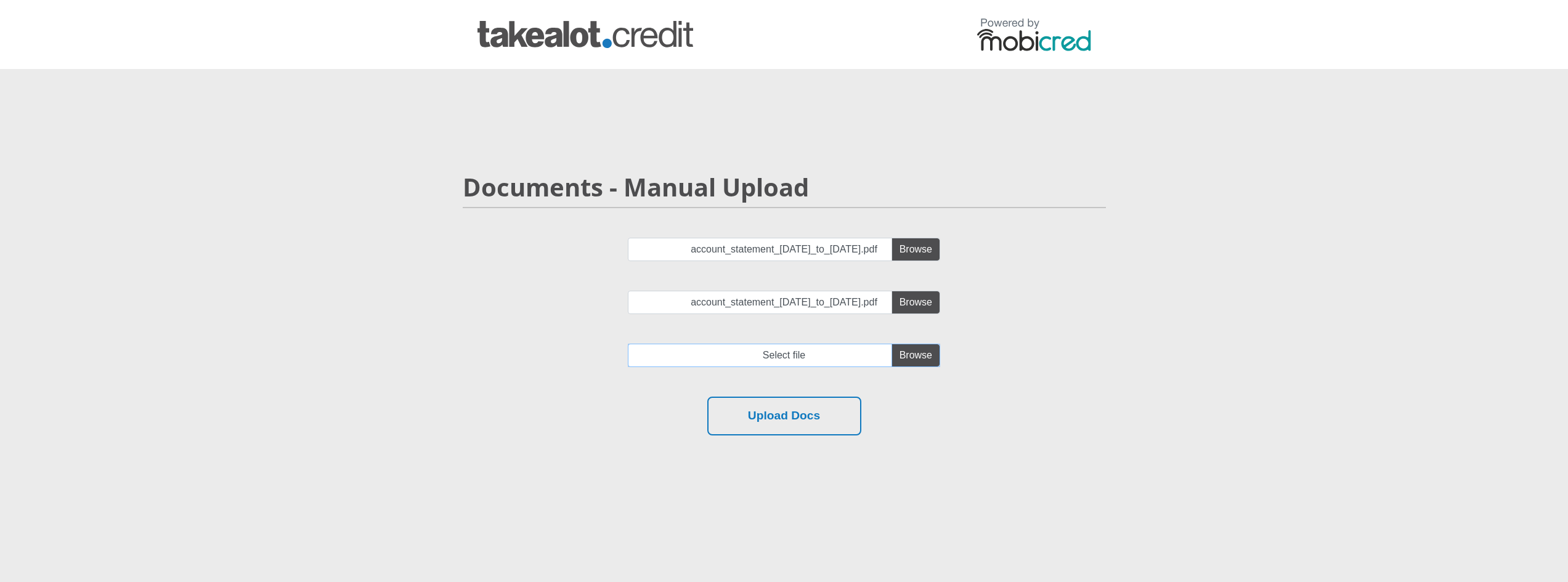
click at [916, 359] on input "file" at bounding box center [784, 355] width 312 height 24
type input "C:\fakepath\account_statement_1-Jun-2025_to_6-Sep-2025.pdf"
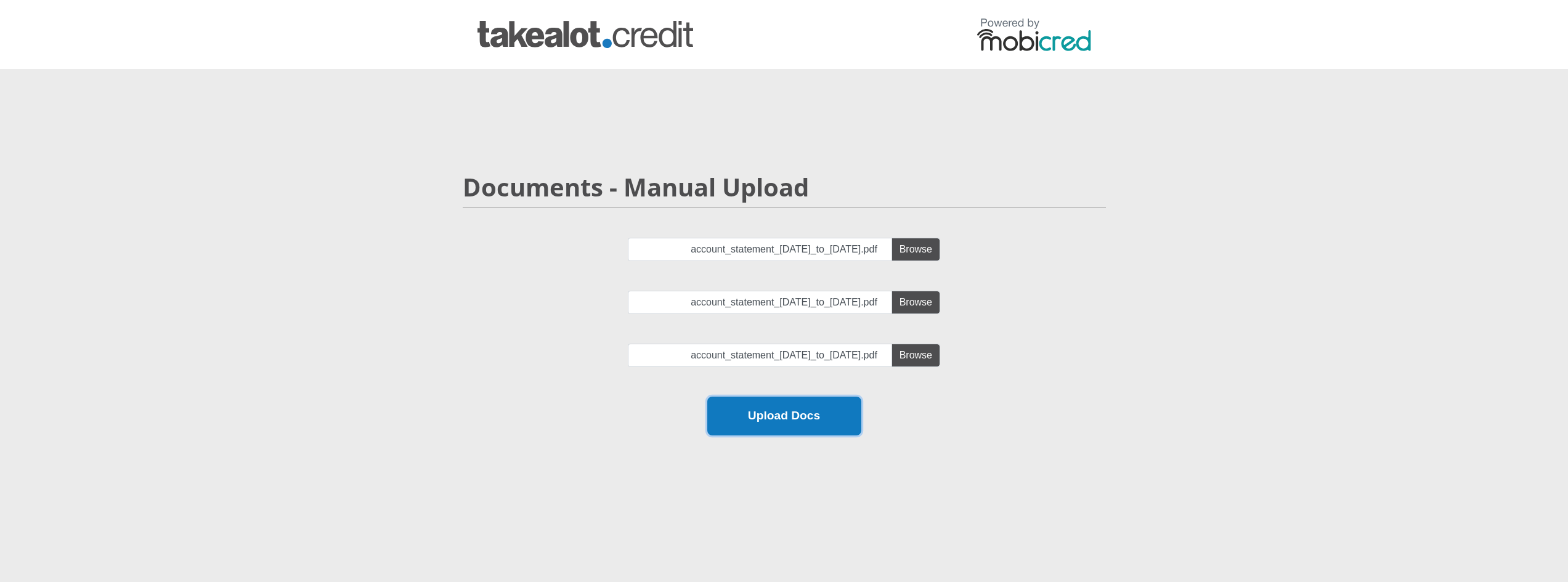
click at [812, 417] on button "Upload Docs" at bounding box center [784, 416] width 154 height 39
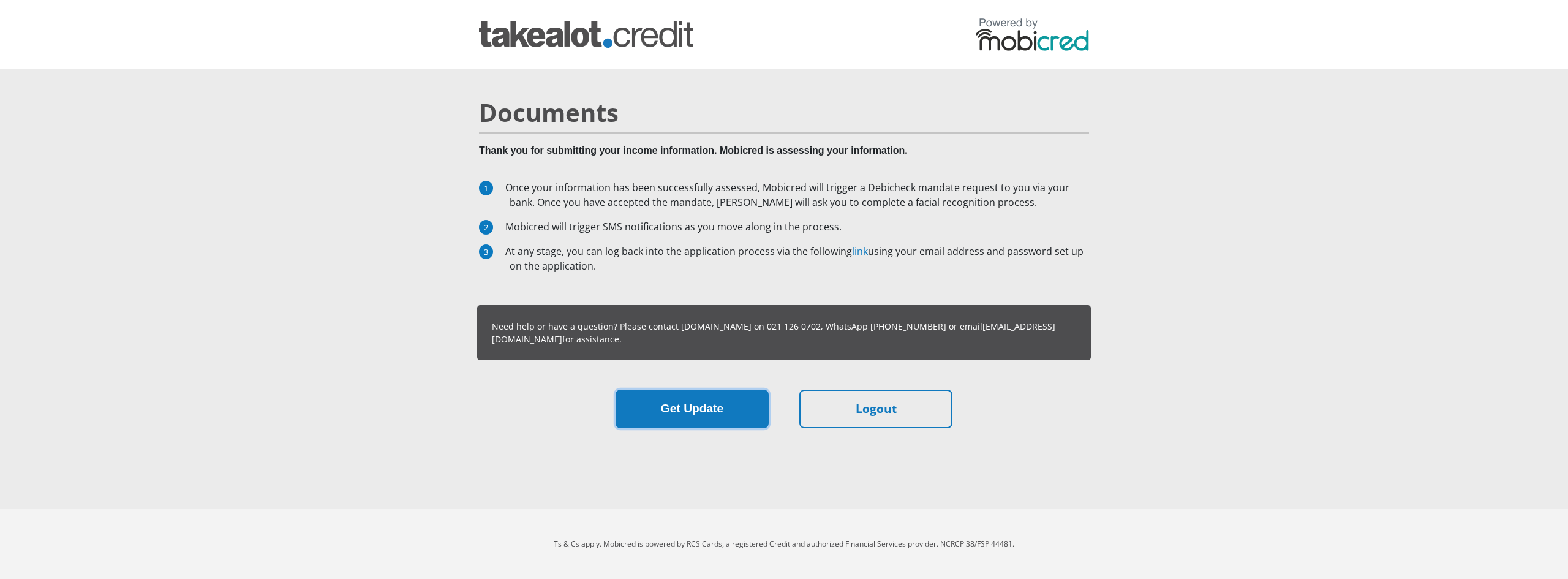
click at [671, 413] on button "Get Update" at bounding box center [692, 409] width 153 height 39
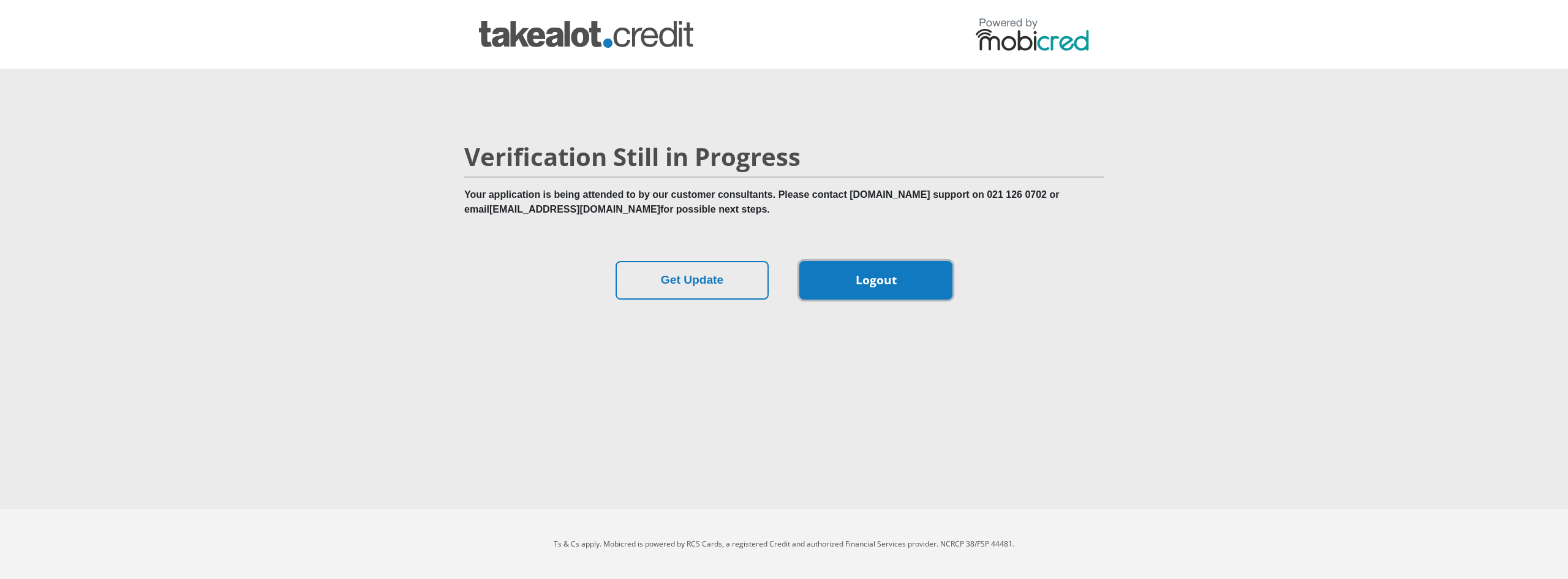
click at [875, 285] on link "Logout" at bounding box center [876, 280] width 153 height 39
